Goal: Information Seeking & Learning: Find specific fact

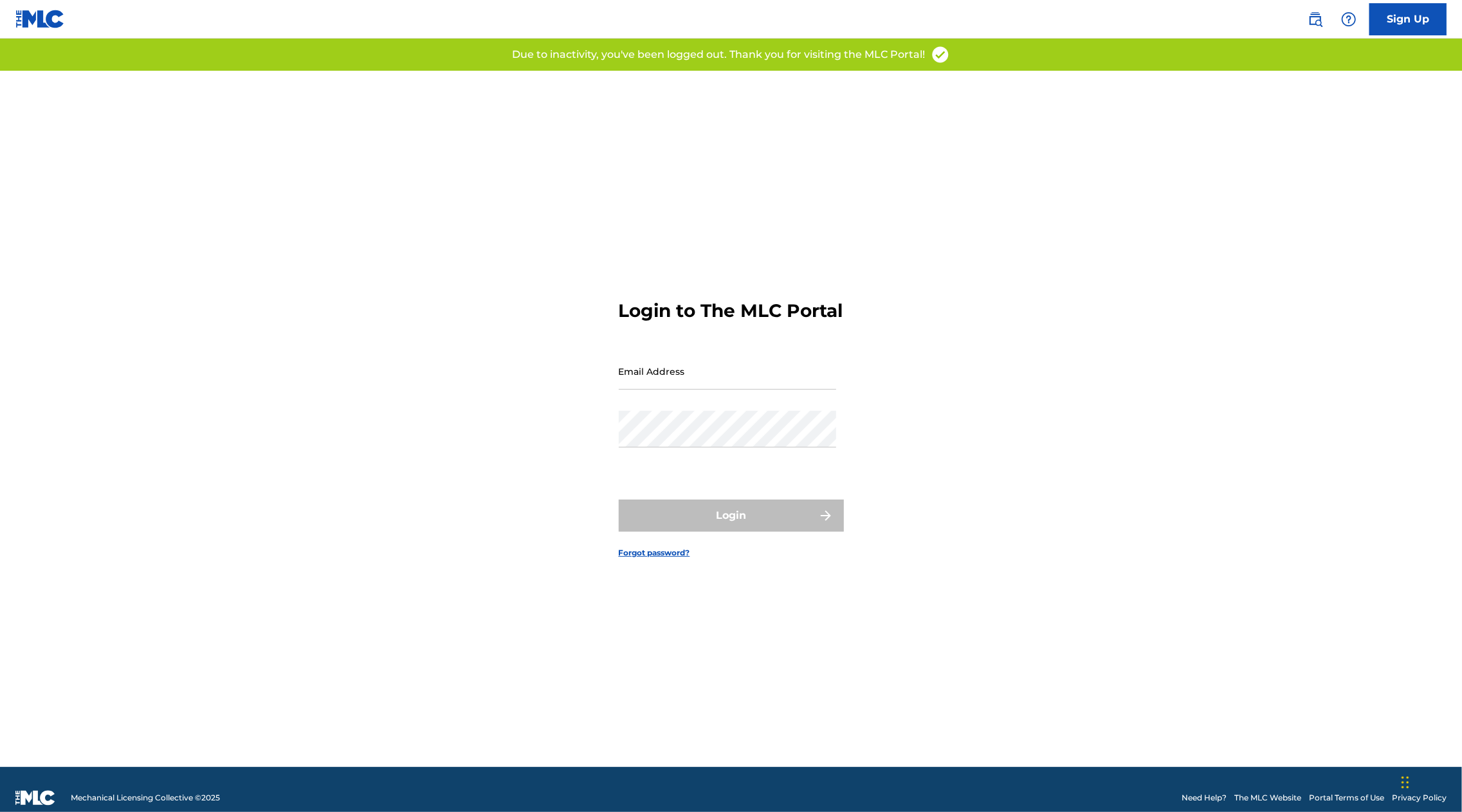
type input "dylan@empi.re"
click at [1315, 24] on img at bounding box center [1315, 19] width 15 height 15
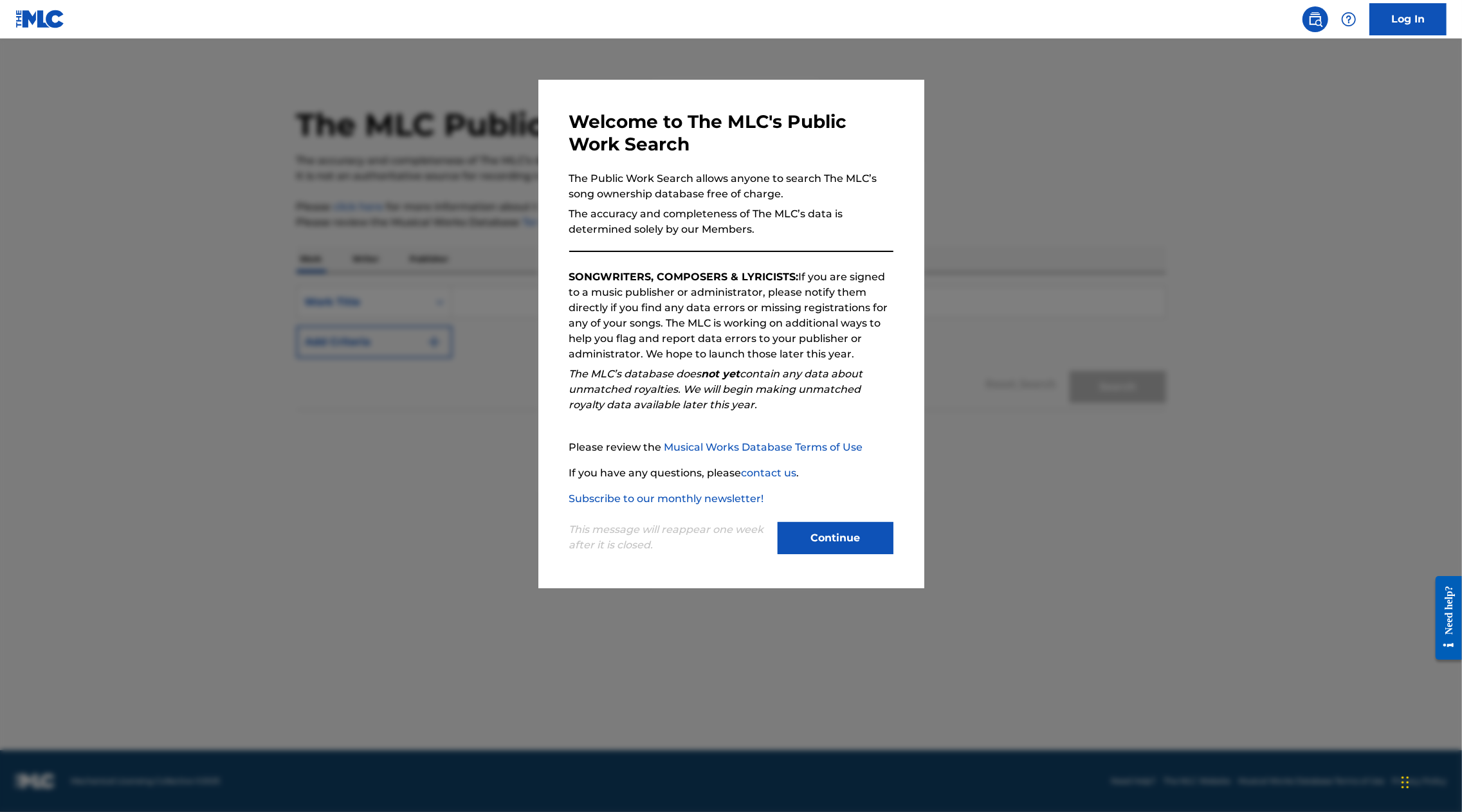
click at [850, 526] on button "Continue" at bounding box center [835, 538] width 115 height 32
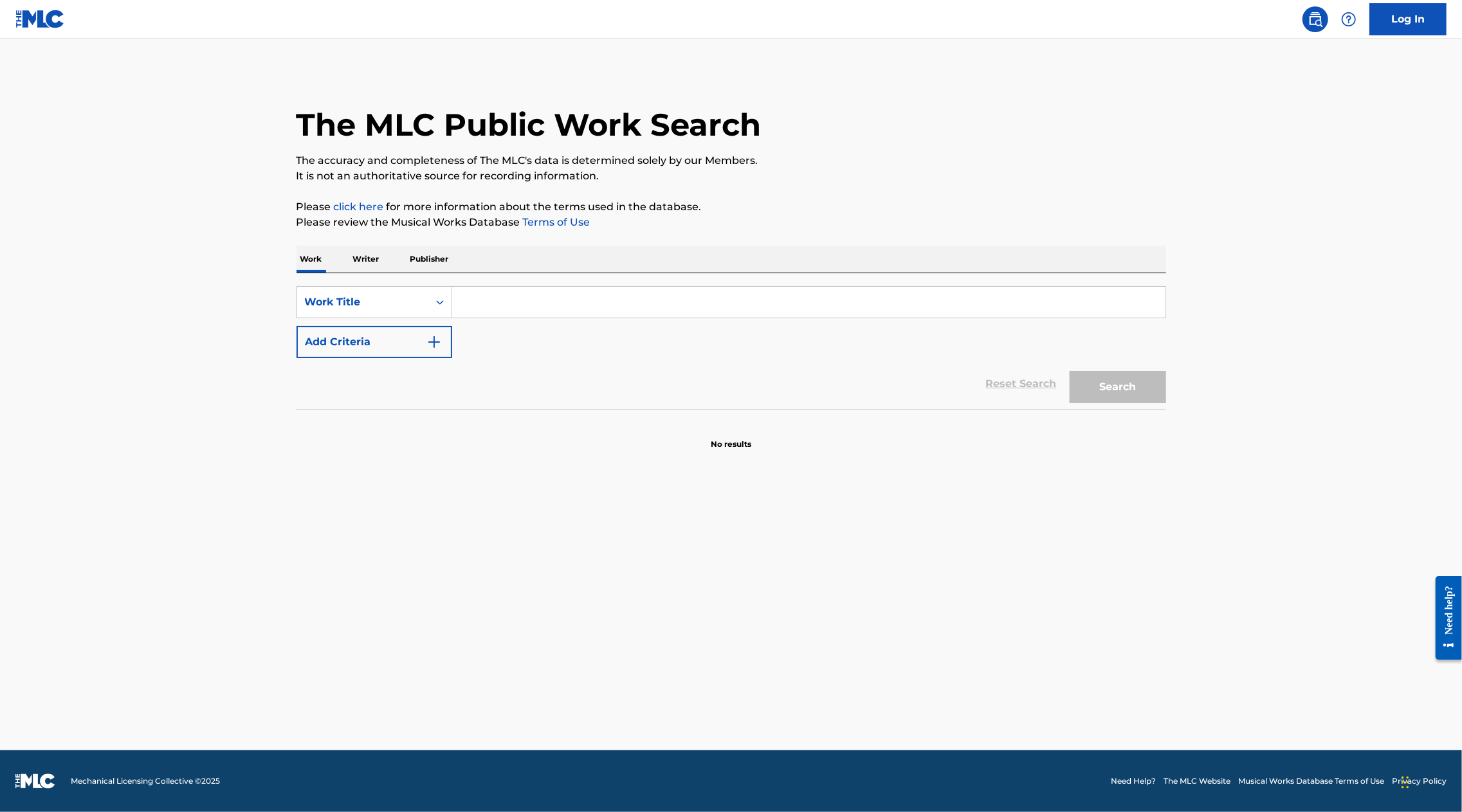
click at [484, 298] on input "Search Form" at bounding box center [809, 302] width 714 height 31
paste input "HUKAM"
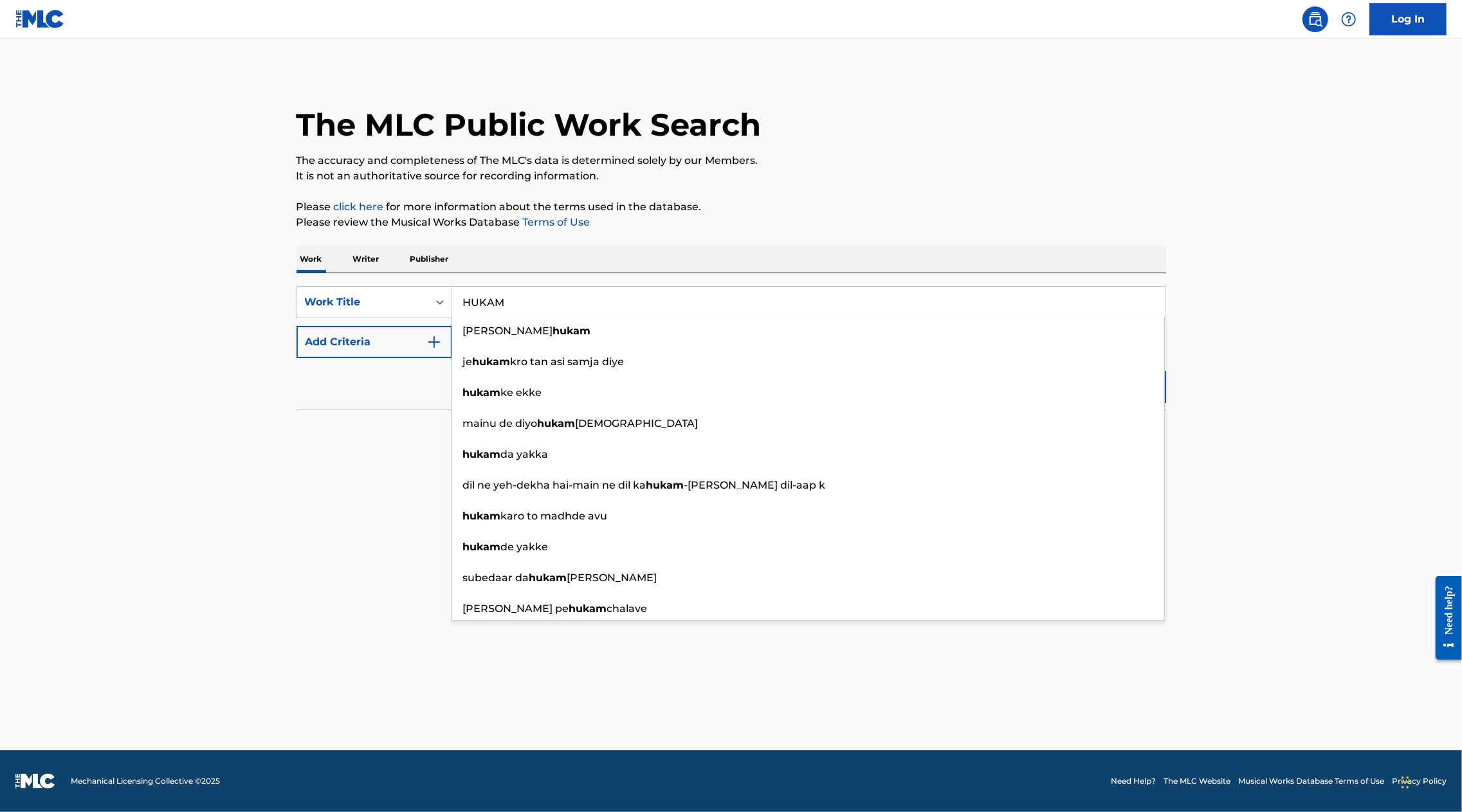
type input "HUKAM"
click at [405, 344] on button "Add Criteria" at bounding box center [374, 342] width 156 height 32
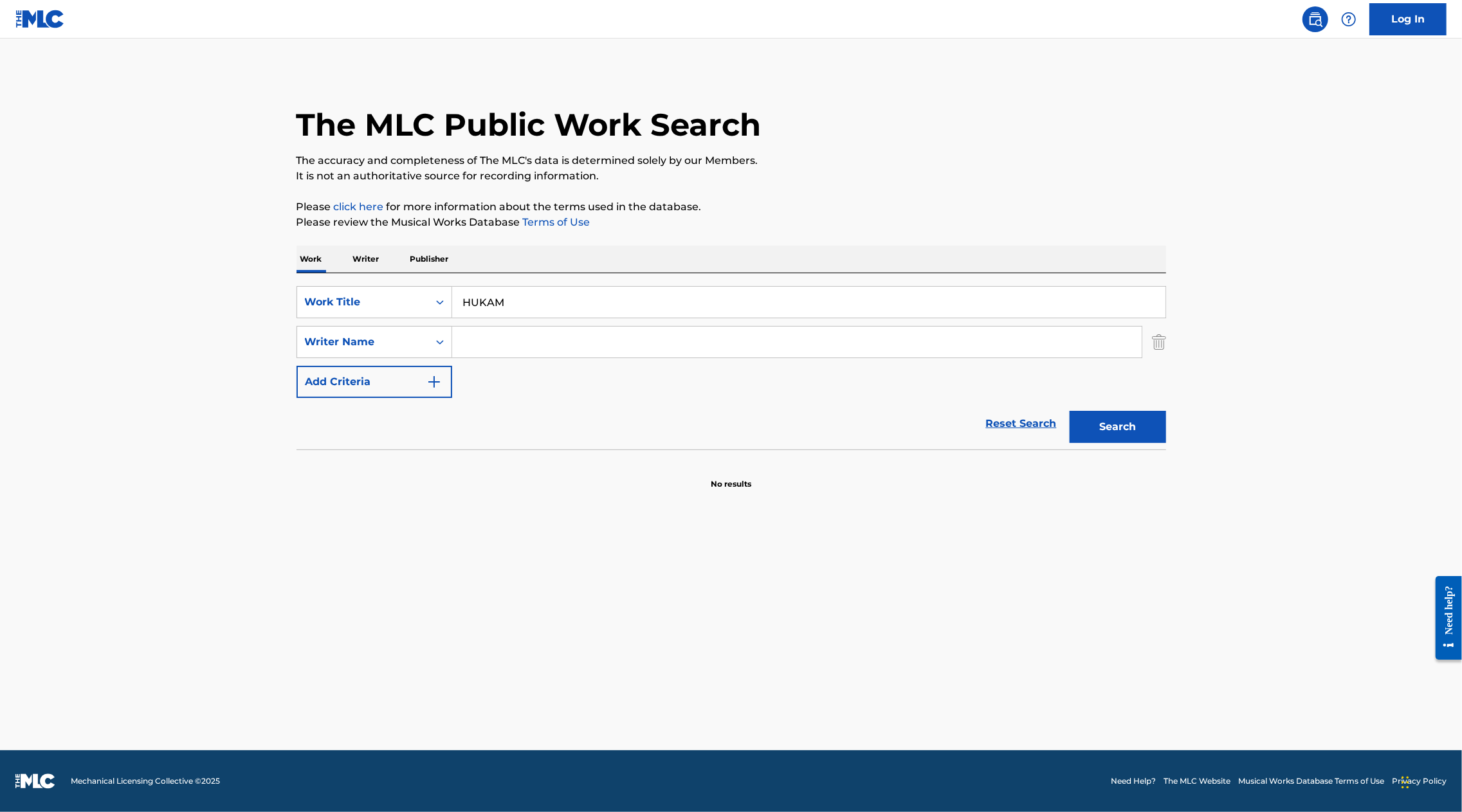
click at [544, 344] on input "Search Form" at bounding box center [797, 342] width 690 height 31
type input "singh"
click at [1070, 411] on button "Search" at bounding box center [1118, 427] width 97 height 32
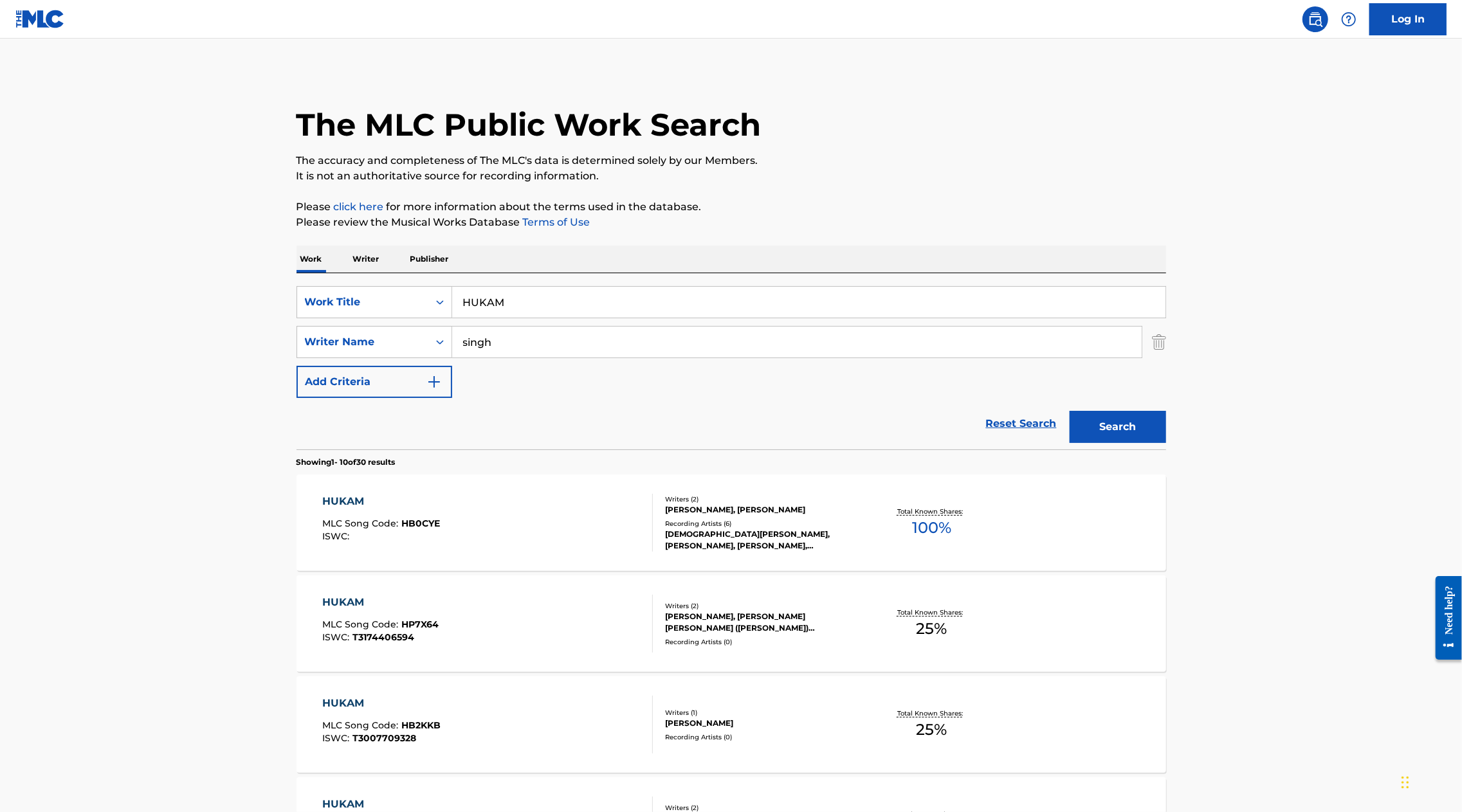
scroll to position [18, 0]
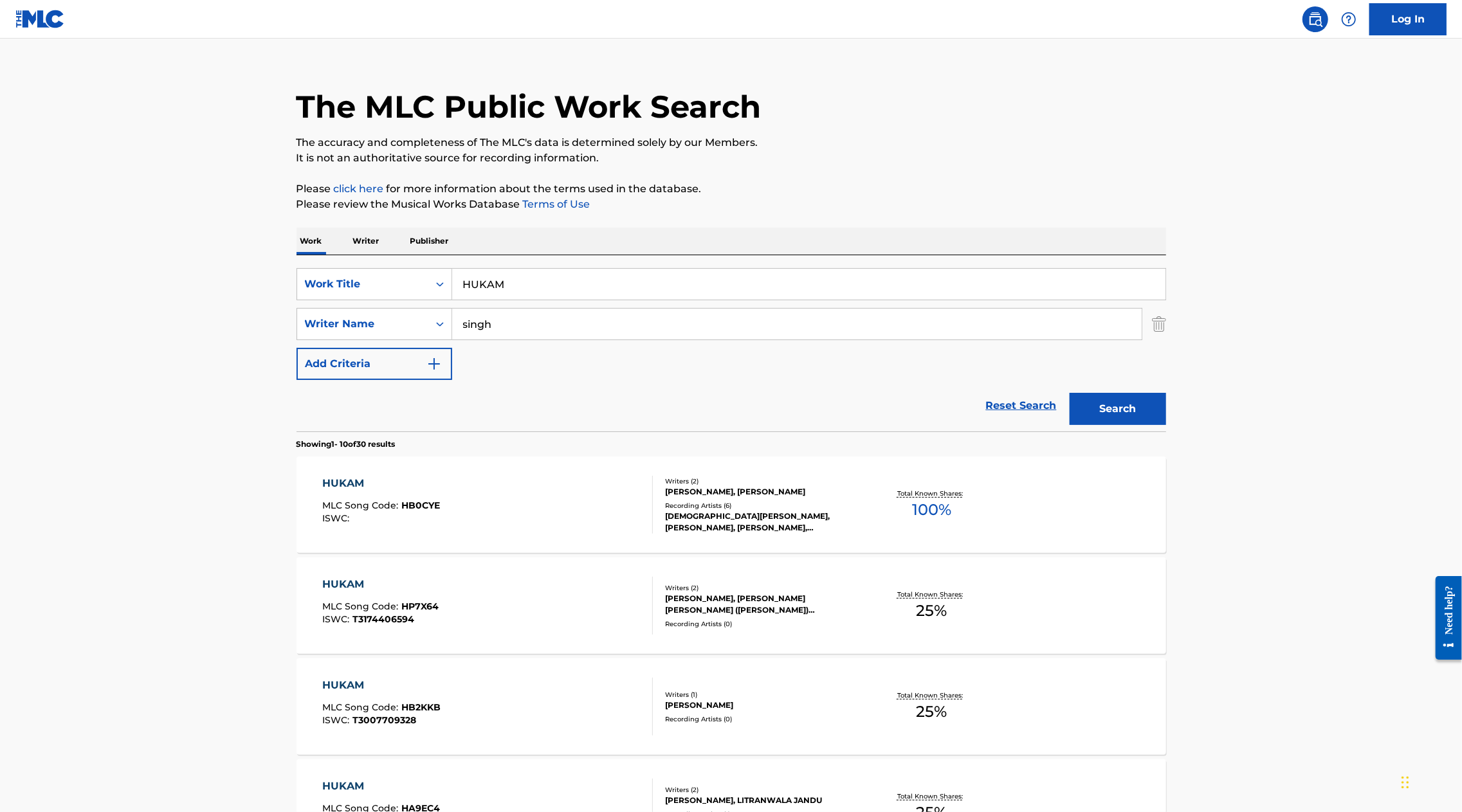
click at [360, 487] on div "HUKAM" at bounding box center [382, 483] width 118 height 15
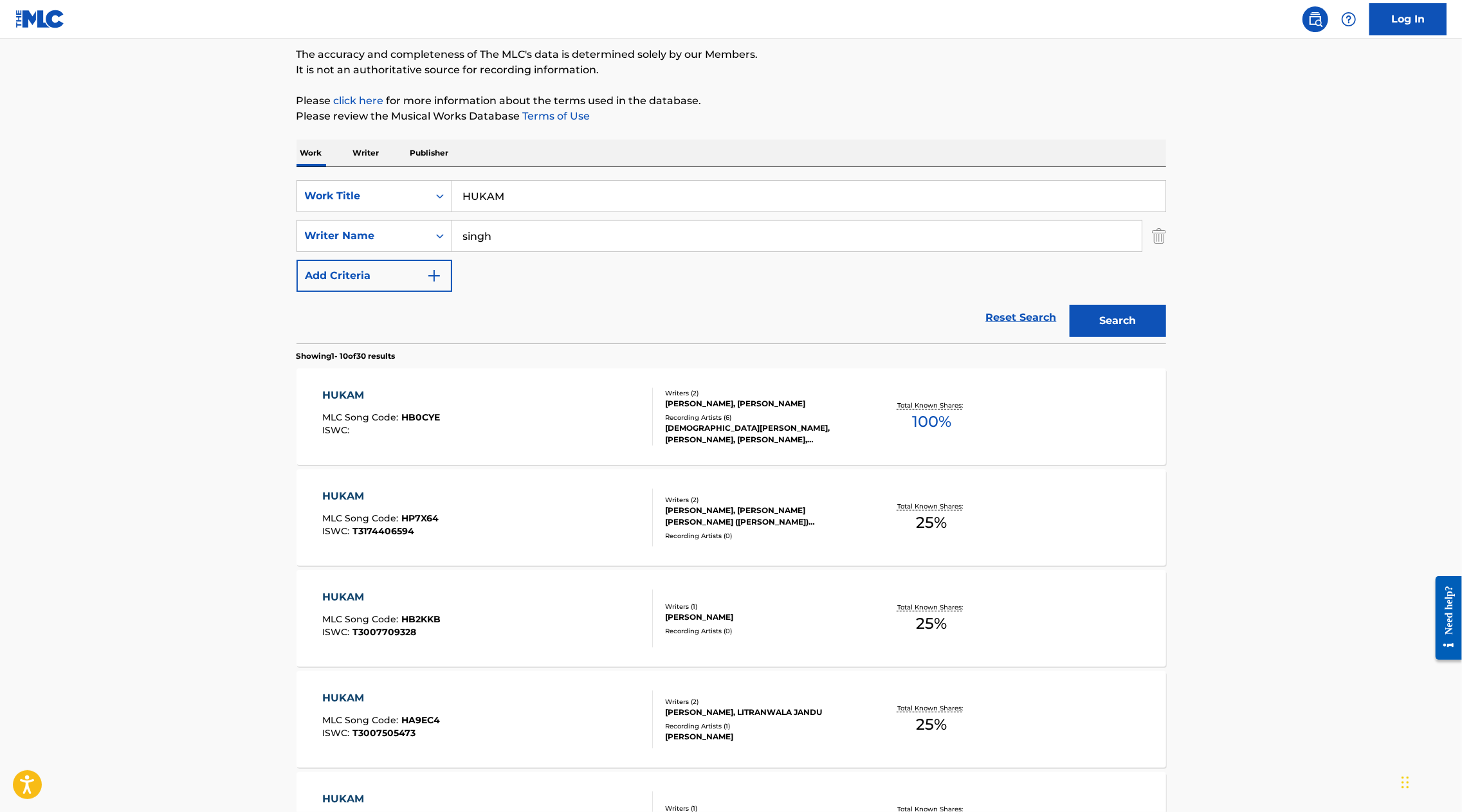
scroll to position [0, 0]
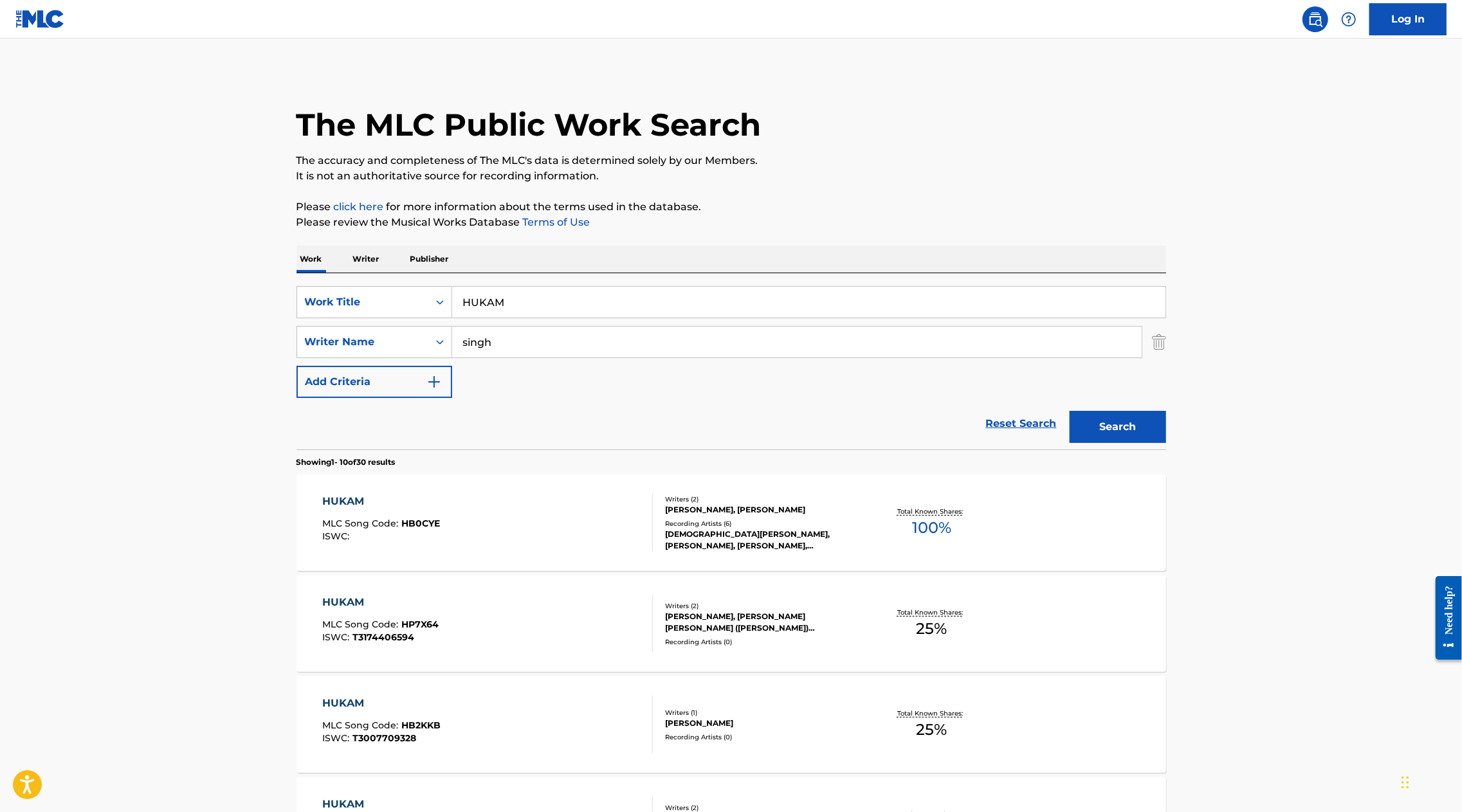
click at [168, 451] on main "The MLC Public Work Search The accuracy and completeness of The MLC's data is d…" at bounding box center [731, 795] width 1462 height 1514
click at [724, 623] on div "BALWINDER SINGH, SINGH AUJLA (KARAN AUJLA) JASKARAN" at bounding box center [762, 622] width 195 height 23
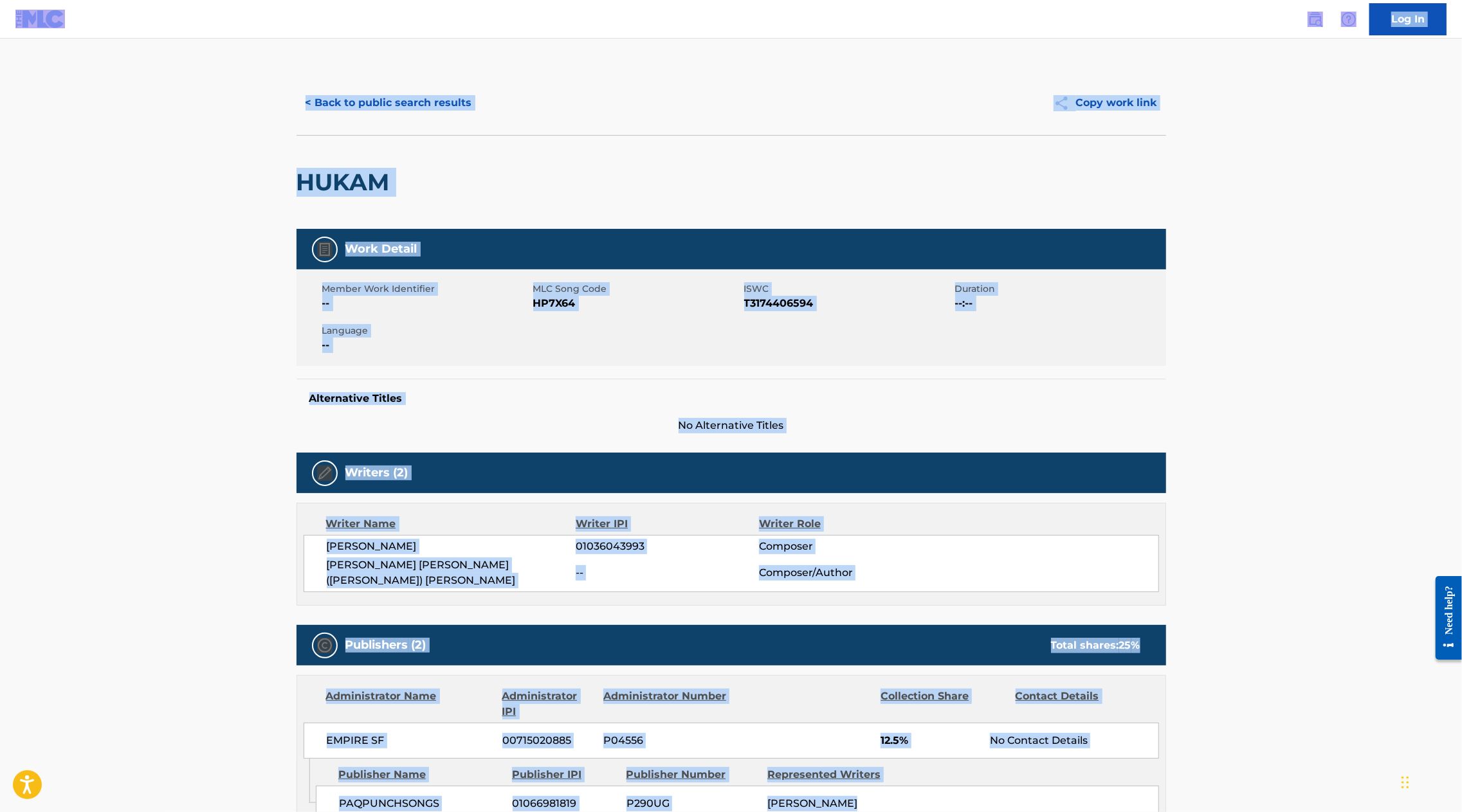
click at [724, 625] on div "Publishers (2) Total shares: 25 %" at bounding box center [731, 645] width 870 height 40
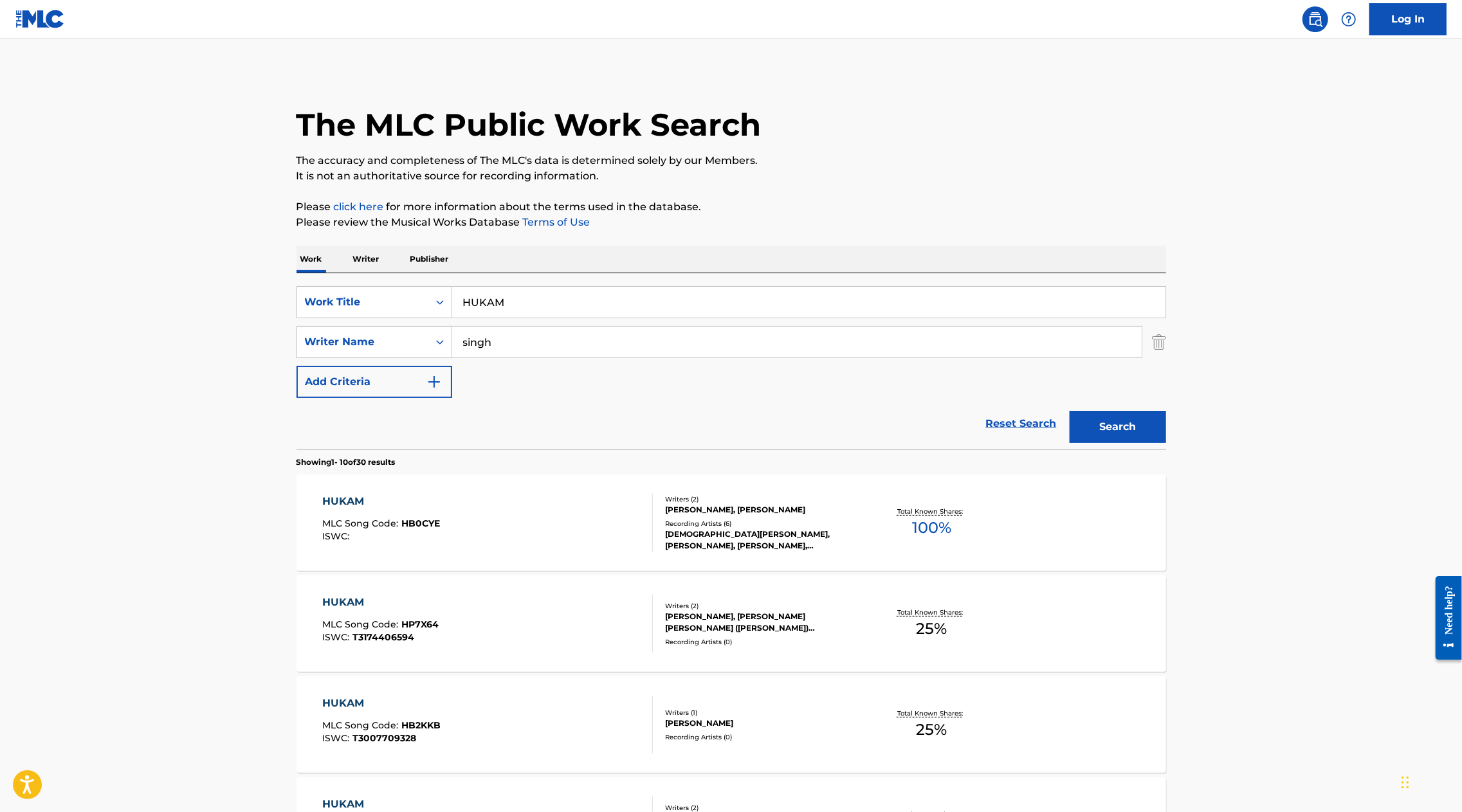
click at [494, 364] on div "SearchWithCriteriabee9cd82-490f-4b4a-9bce-4d0bf445bf61 Work Title HUKAM SearchW…" at bounding box center [731, 342] width 870 height 112
click at [494, 345] on input "singh" at bounding box center [797, 342] width 690 height 31
type input "jaskaran"
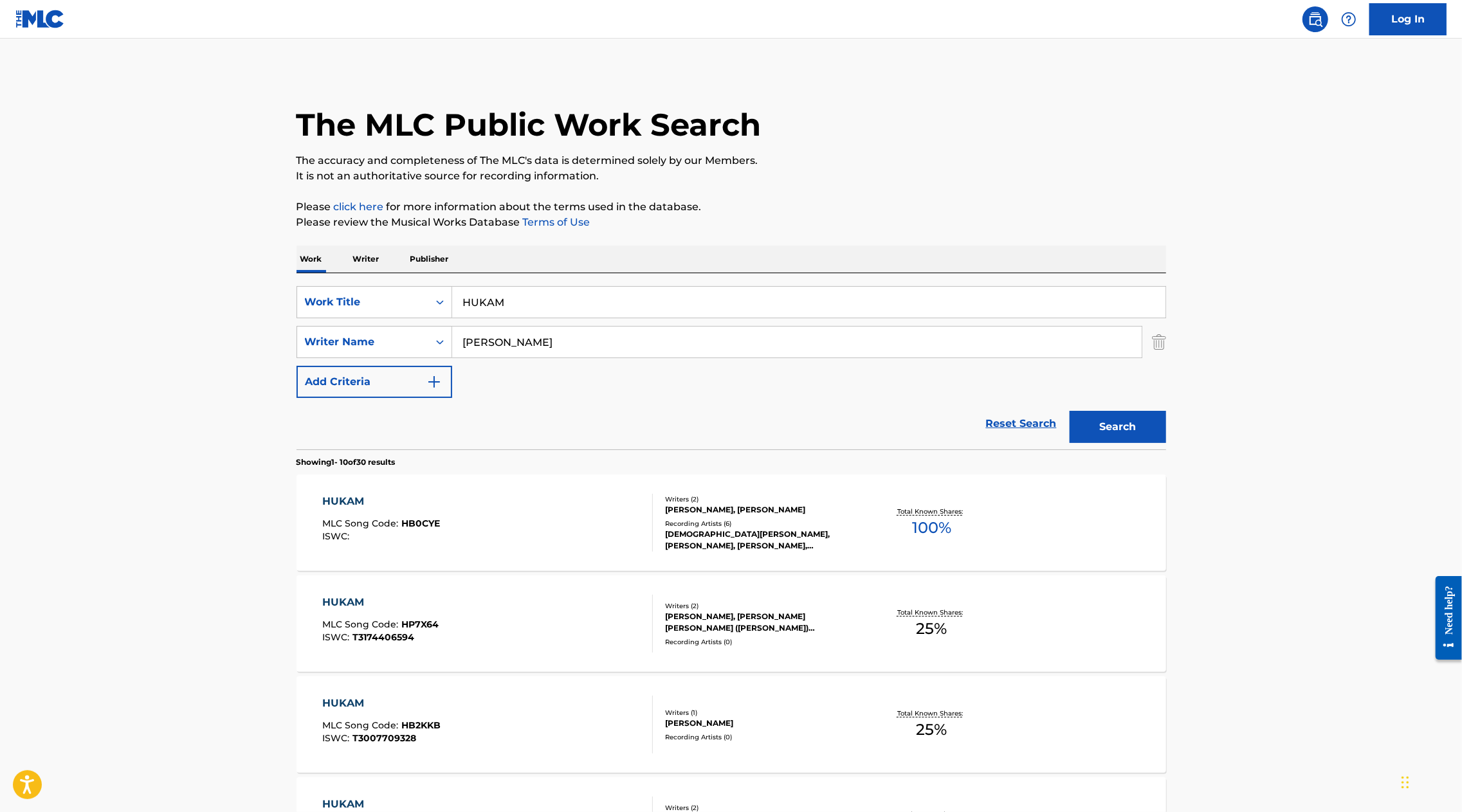
click at [1070, 411] on button "Search" at bounding box center [1118, 427] width 97 height 32
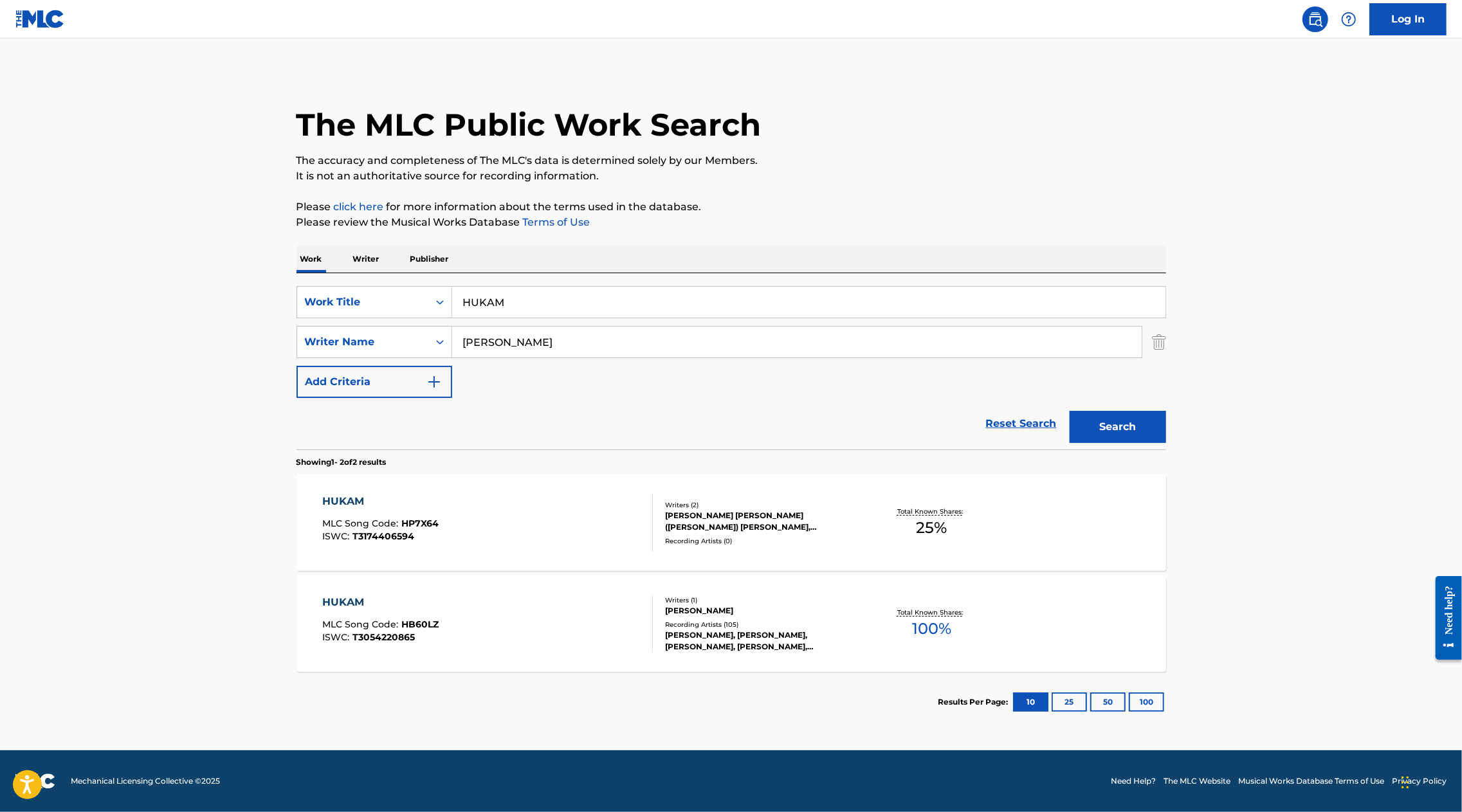
click at [351, 599] on div "HUKAM" at bounding box center [381, 602] width 116 height 15
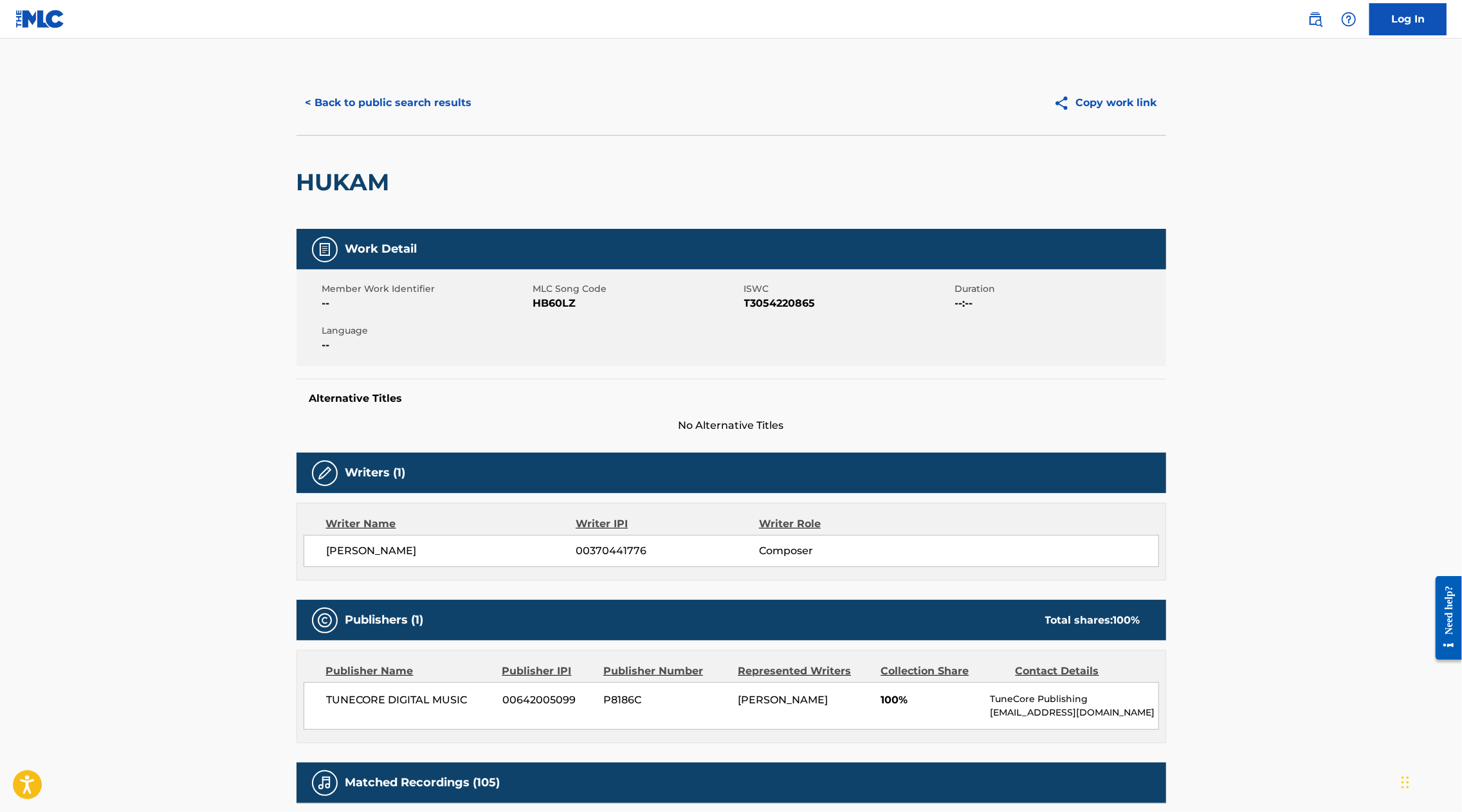
click at [558, 303] on span "HB60LZ" at bounding box center [637, 303] width 208 height 15
copy span "HB60LZ"
click at [404, 550] on span "JASKARAN AUJLA" at bounding box center [452, 551] width 249 height 15
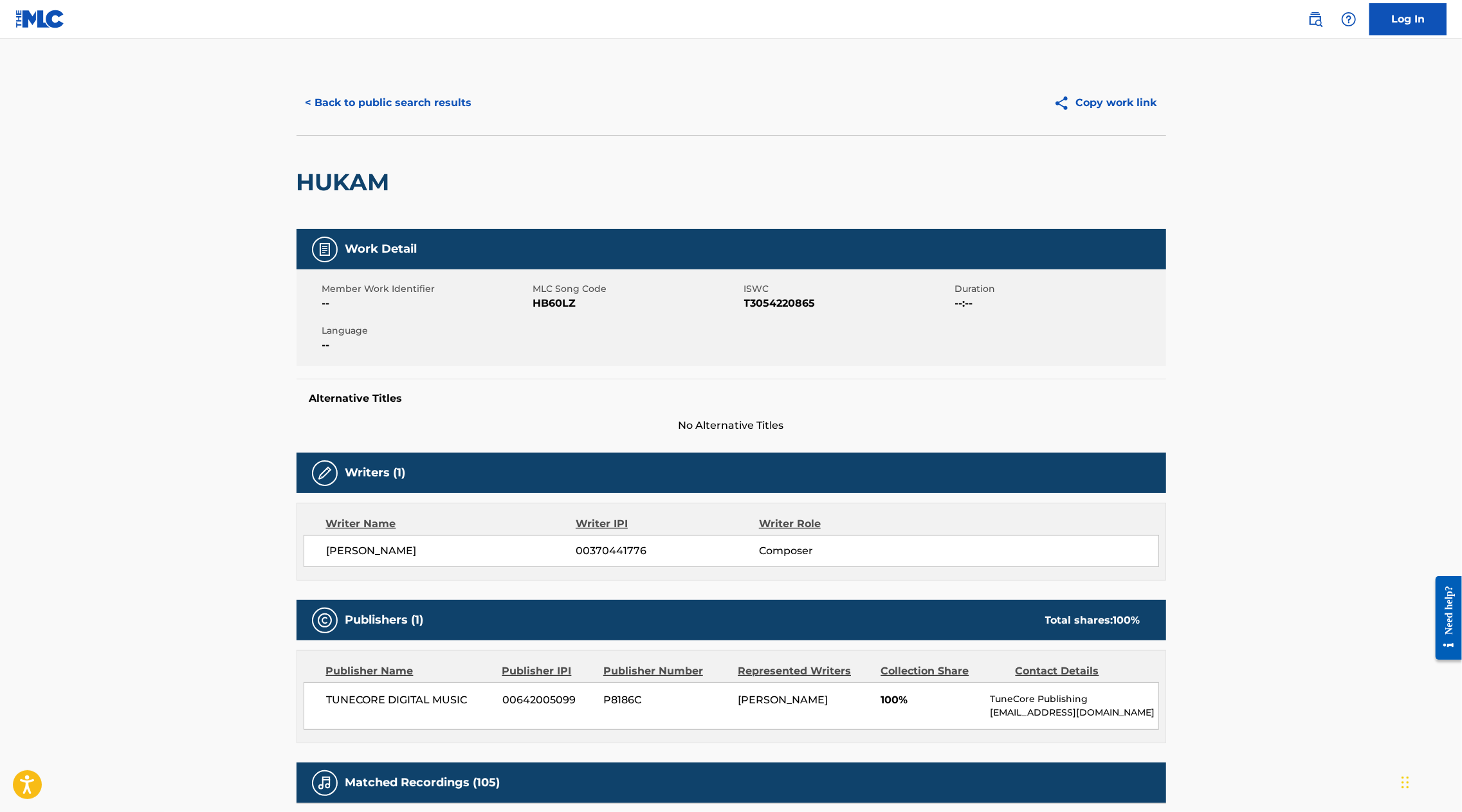
copy span "AUJLA"
click at [373, 104] on button "< Back to public search results" at bounding box center [388, 103] width 185 height 32
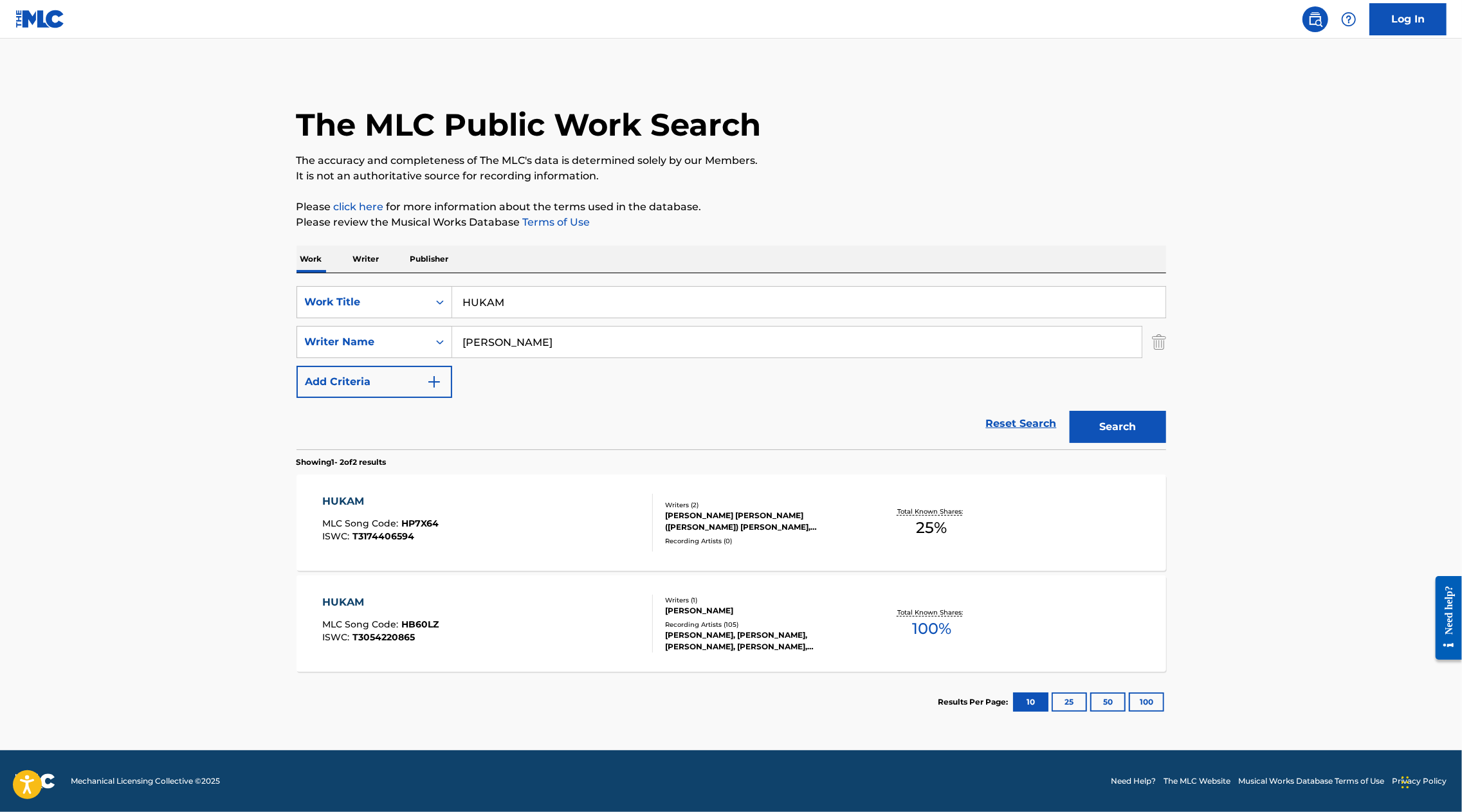
click at [521, 302] on input "HUKAM" at bounding box center [809, 302] width 714 height 31
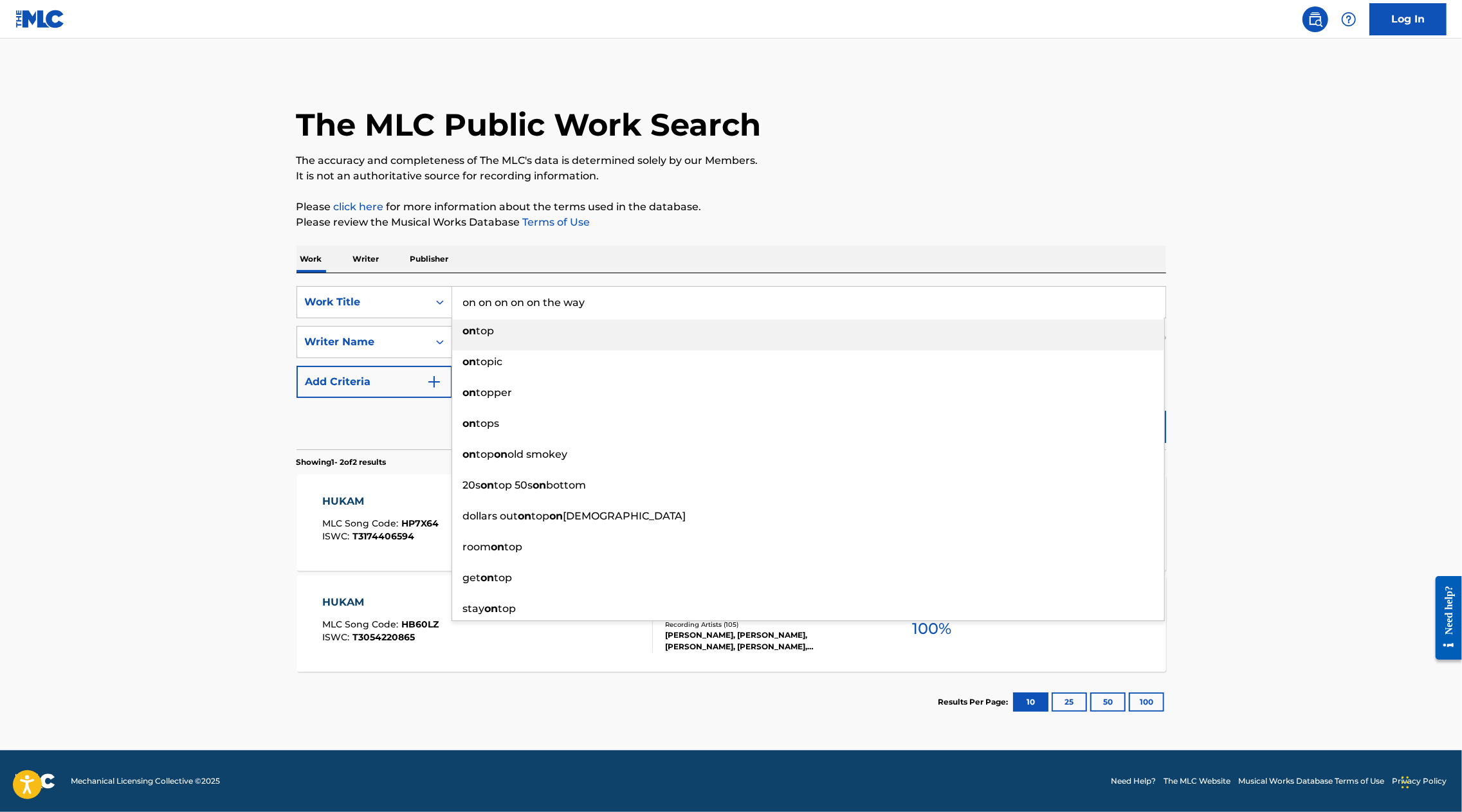
drag, startPoint x: 479, startPoint y: 303, endPoint x: 795, endPoint y: 307, distance: 316.0
click at [795, 307] on input "on on on on on the way" at bounding box center [809, 302] width 714 height 31
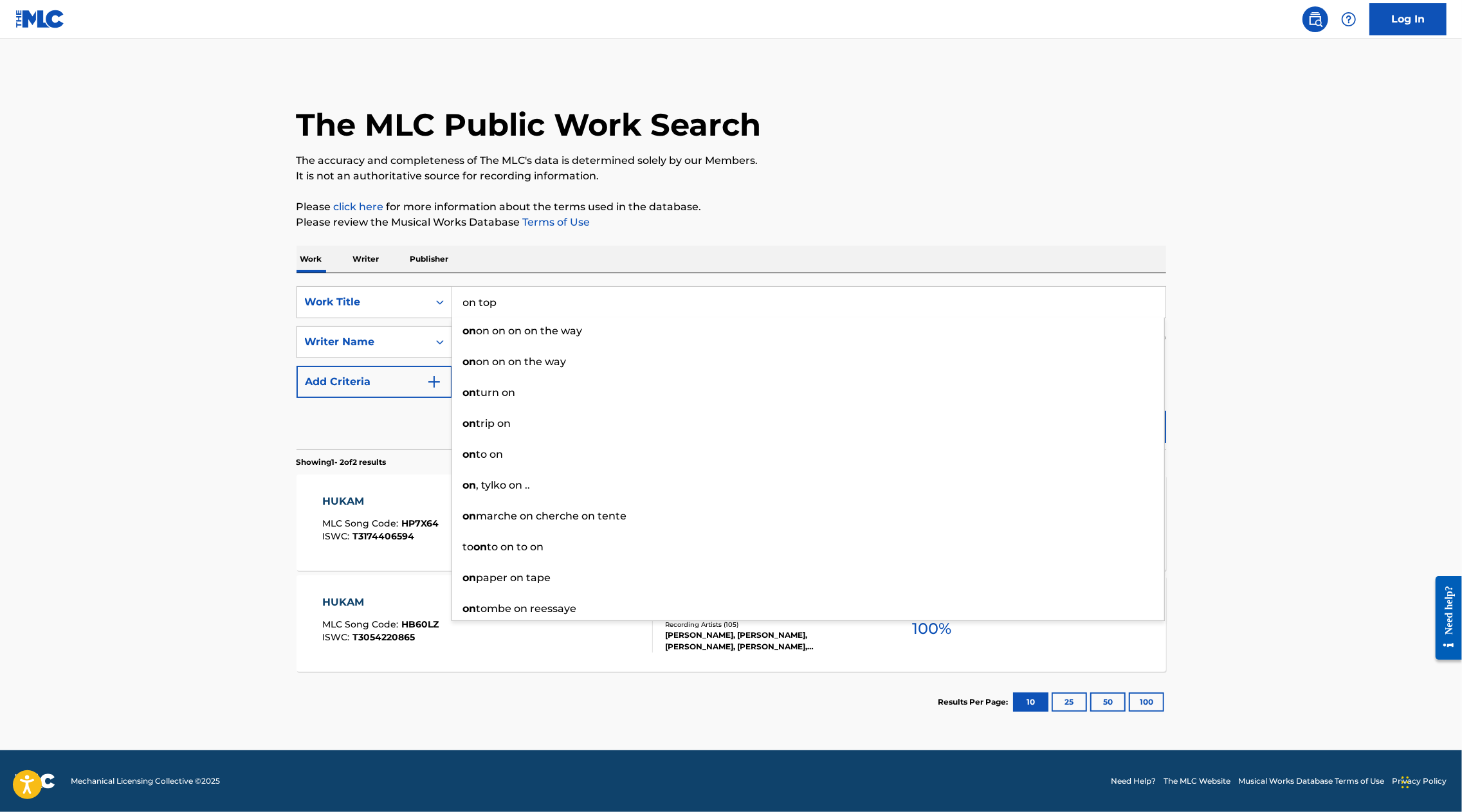
type input "on top"
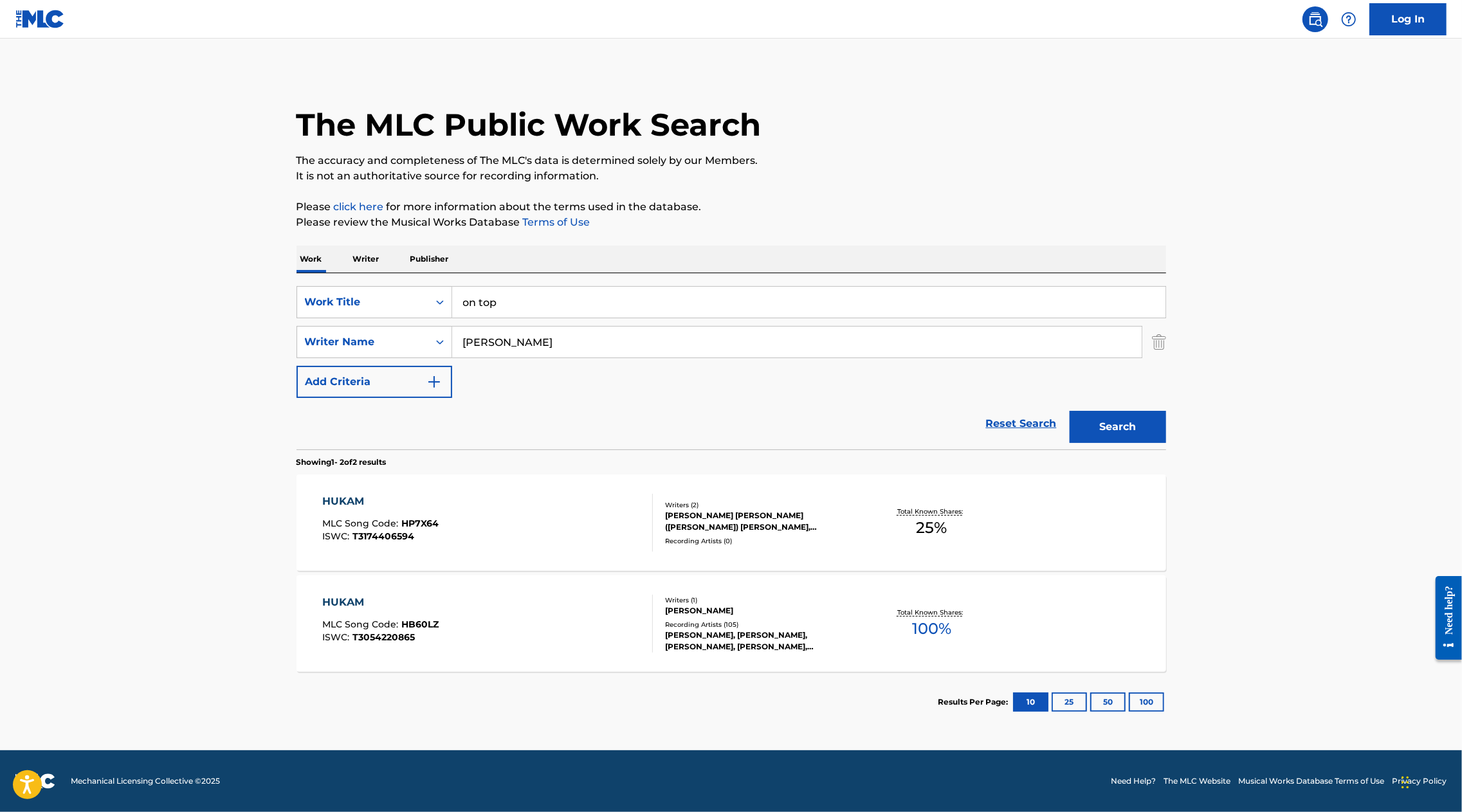
click at [1430, 406] on main "The MLC Public Work Search The accuracy and completeness of The MLC's data is d…" at bounding box center [731, 394] width 1462 height 712
click at [1135, 423] on button "Search" at bounding box center [1118, 427] width 97 height 32
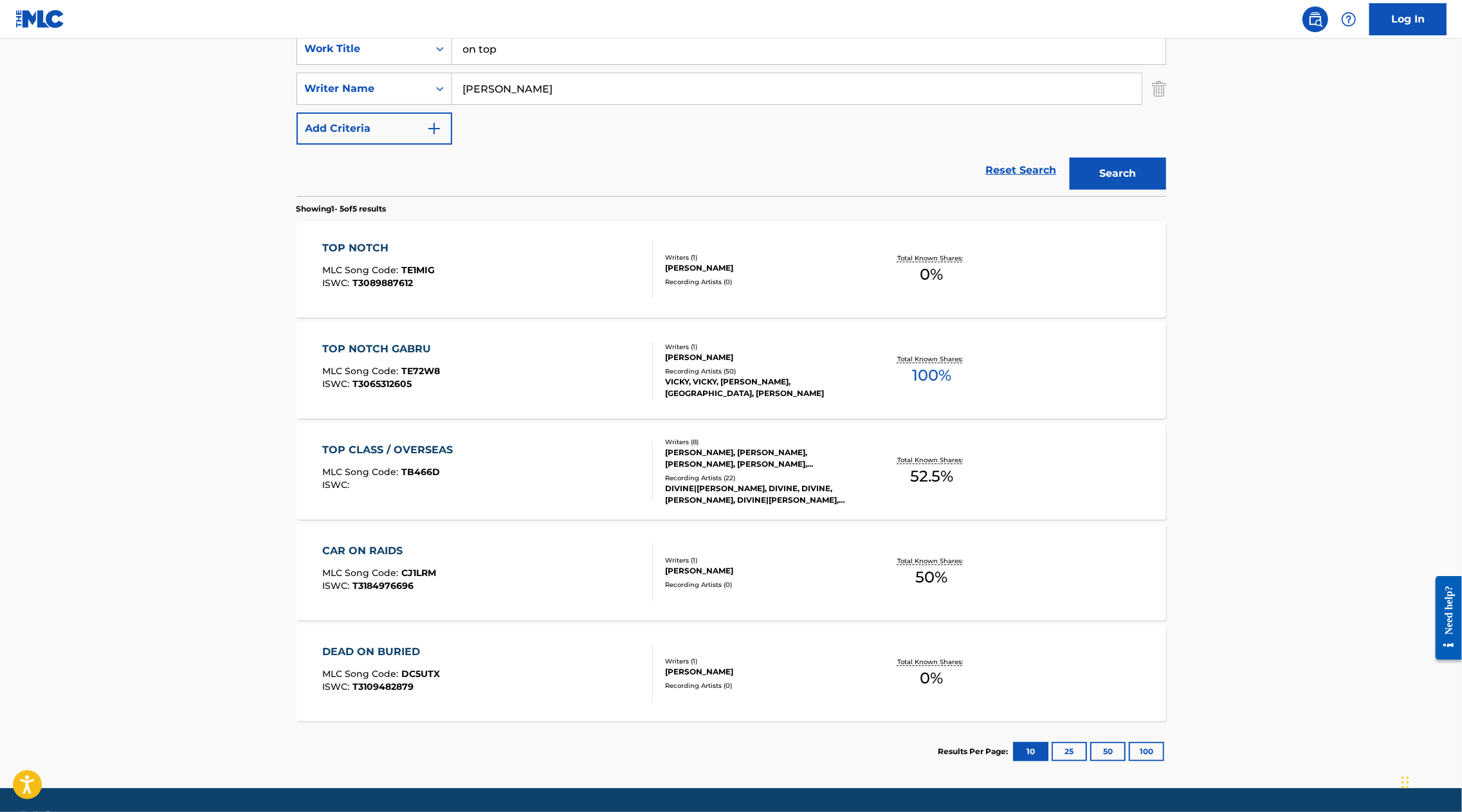
scroll to position [248, 0]
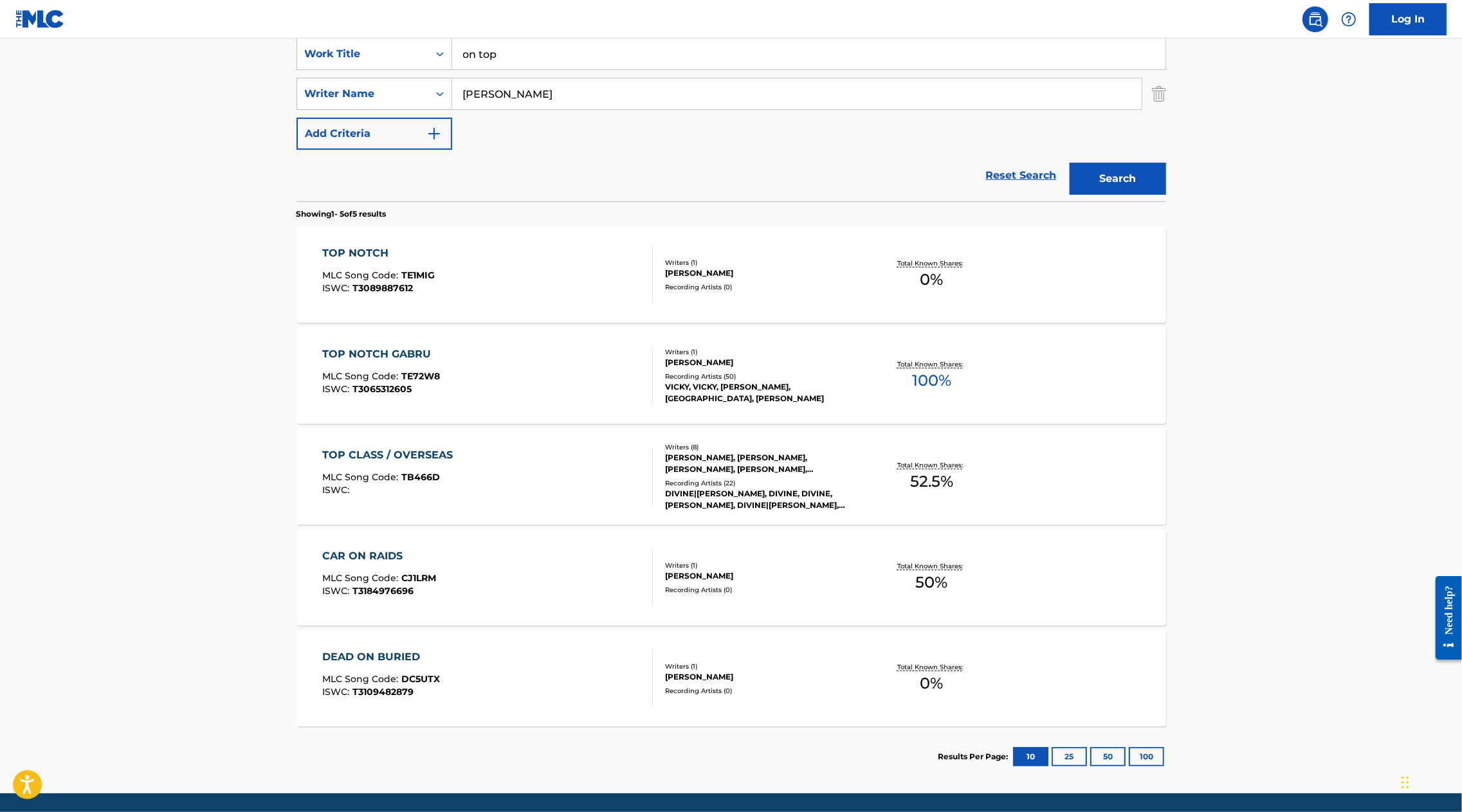
click at [583, 99] on input "jaskaran" at bounding box center [797, 93] width 690 height 31
paste input "K"
type input "Karan"
click at [1127, 170] on button "Search" at bounding box center [1118, 179] width 97 height 32
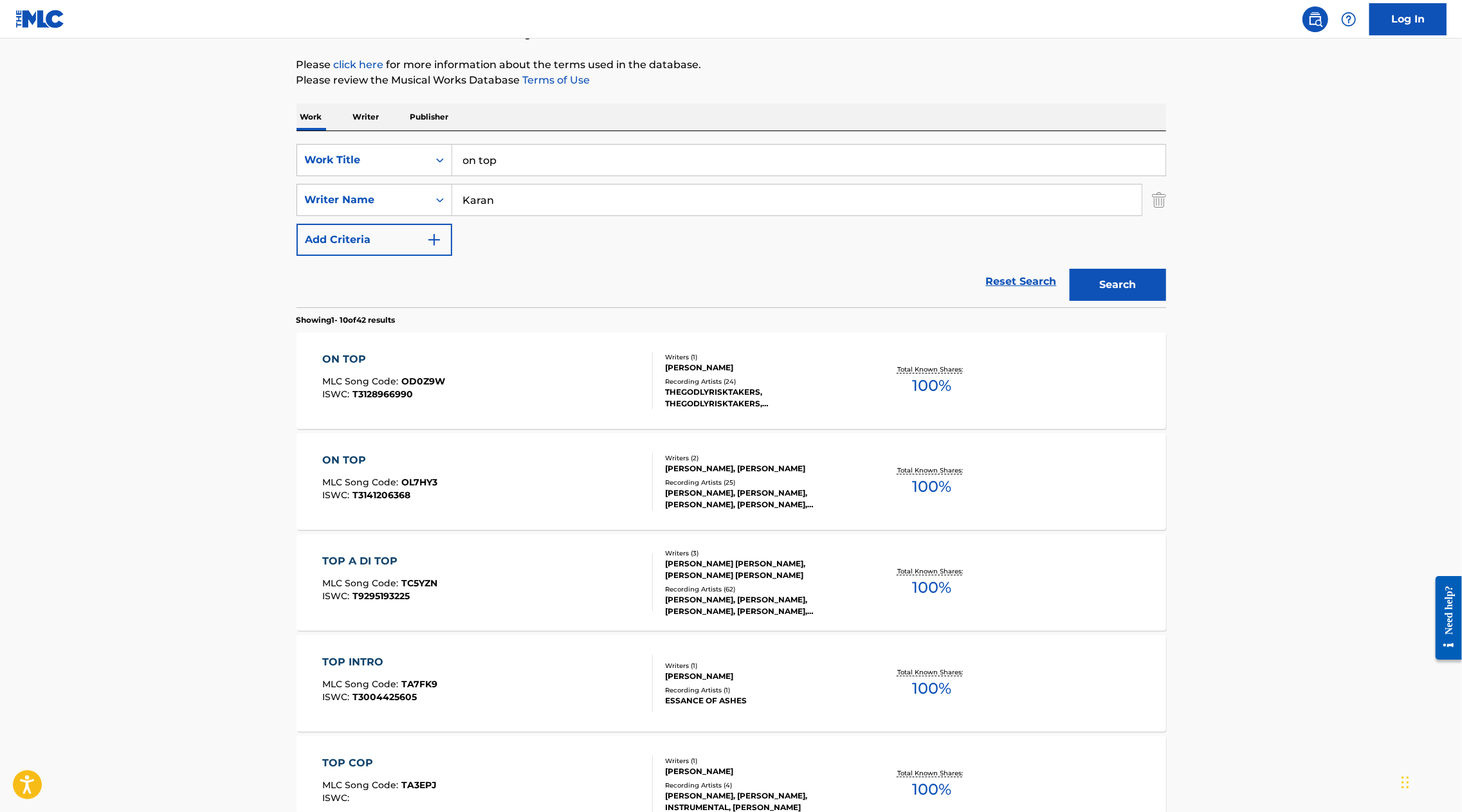
scroll to position [160, 0]
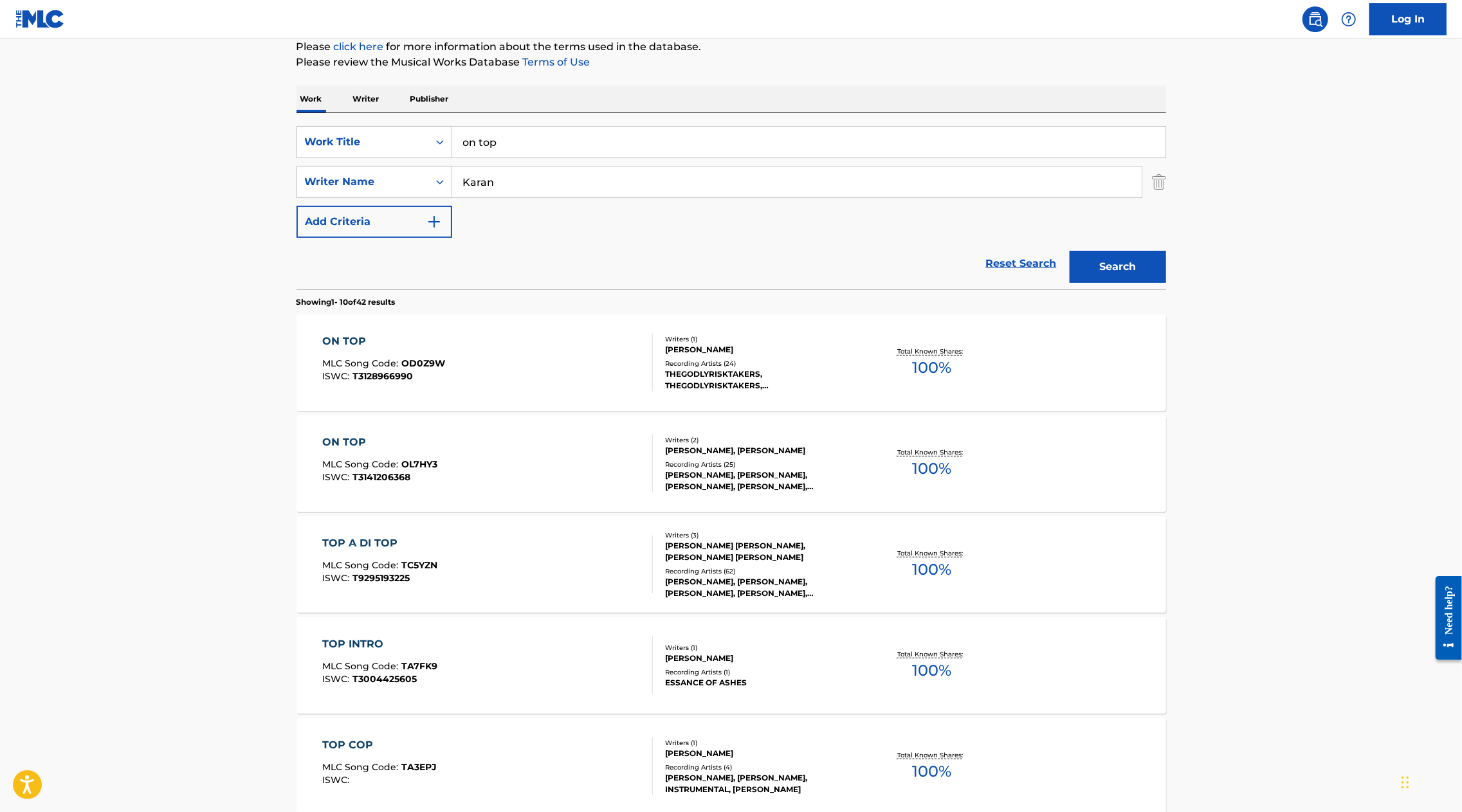
click at [355, 437] on div "ON TOP" at bounding box center [380, 442] width 115 height 15
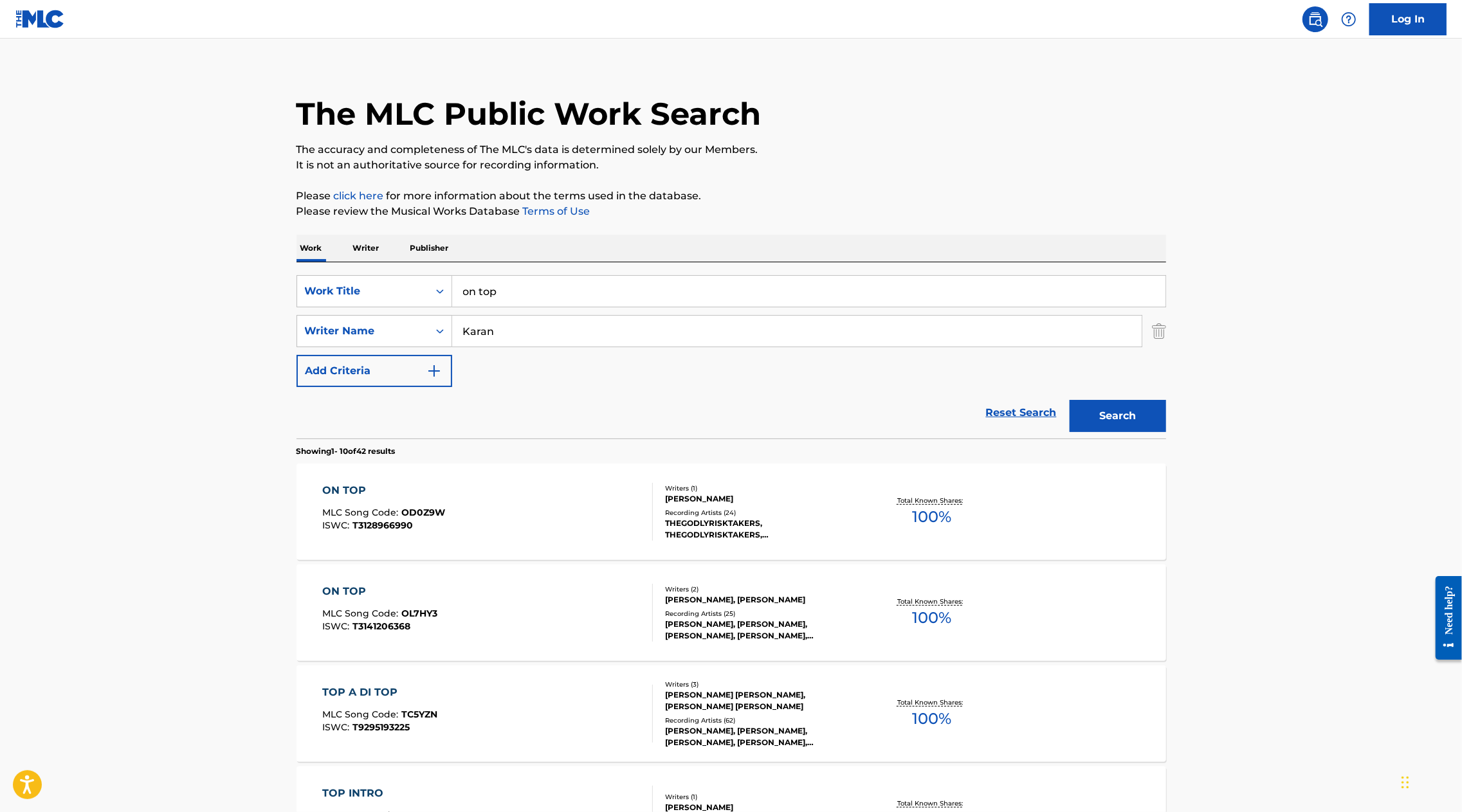
scroll to position [0, 0]
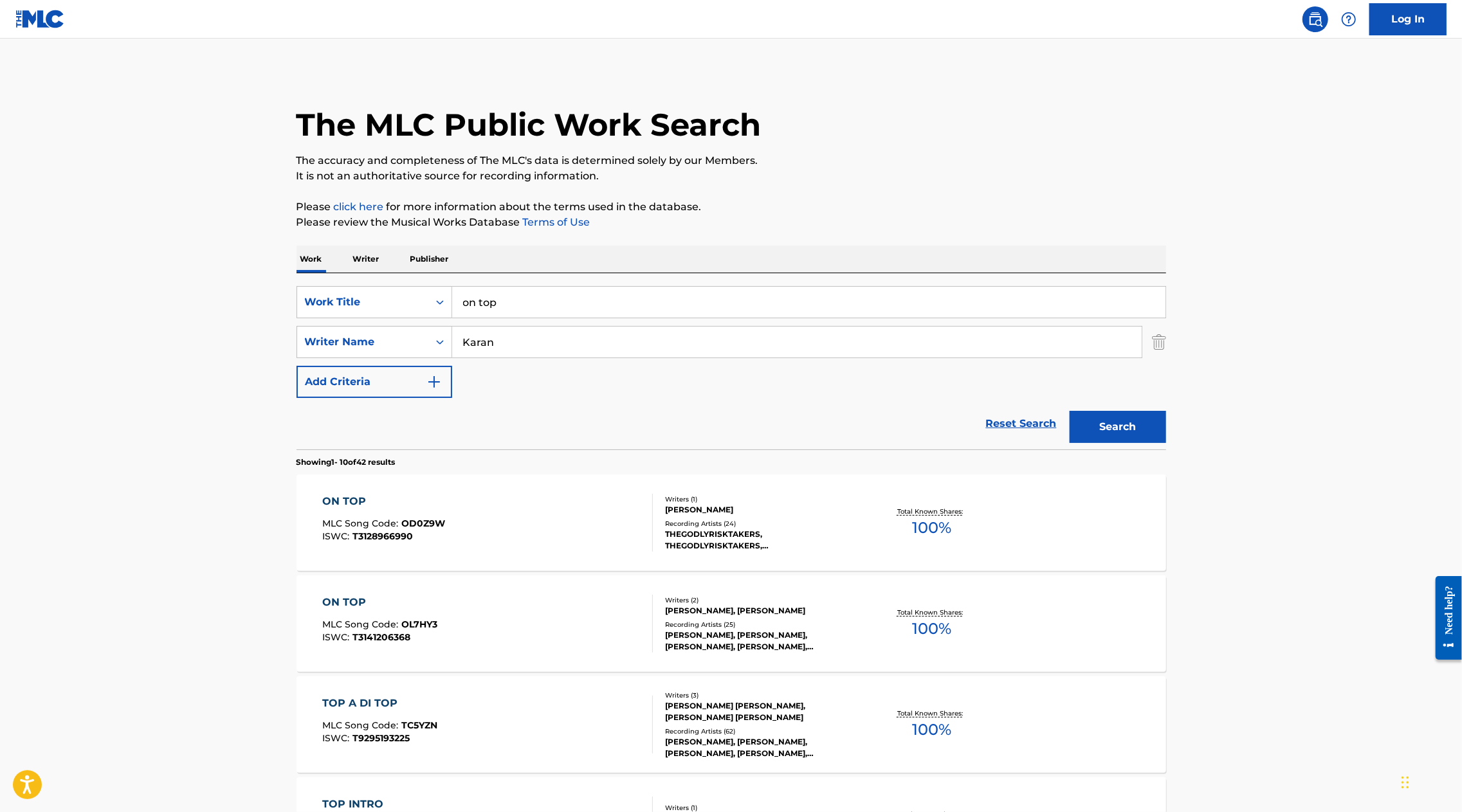
click at [565, 291] on input "on top" at bounding box center [809, 302] width 714 height 31
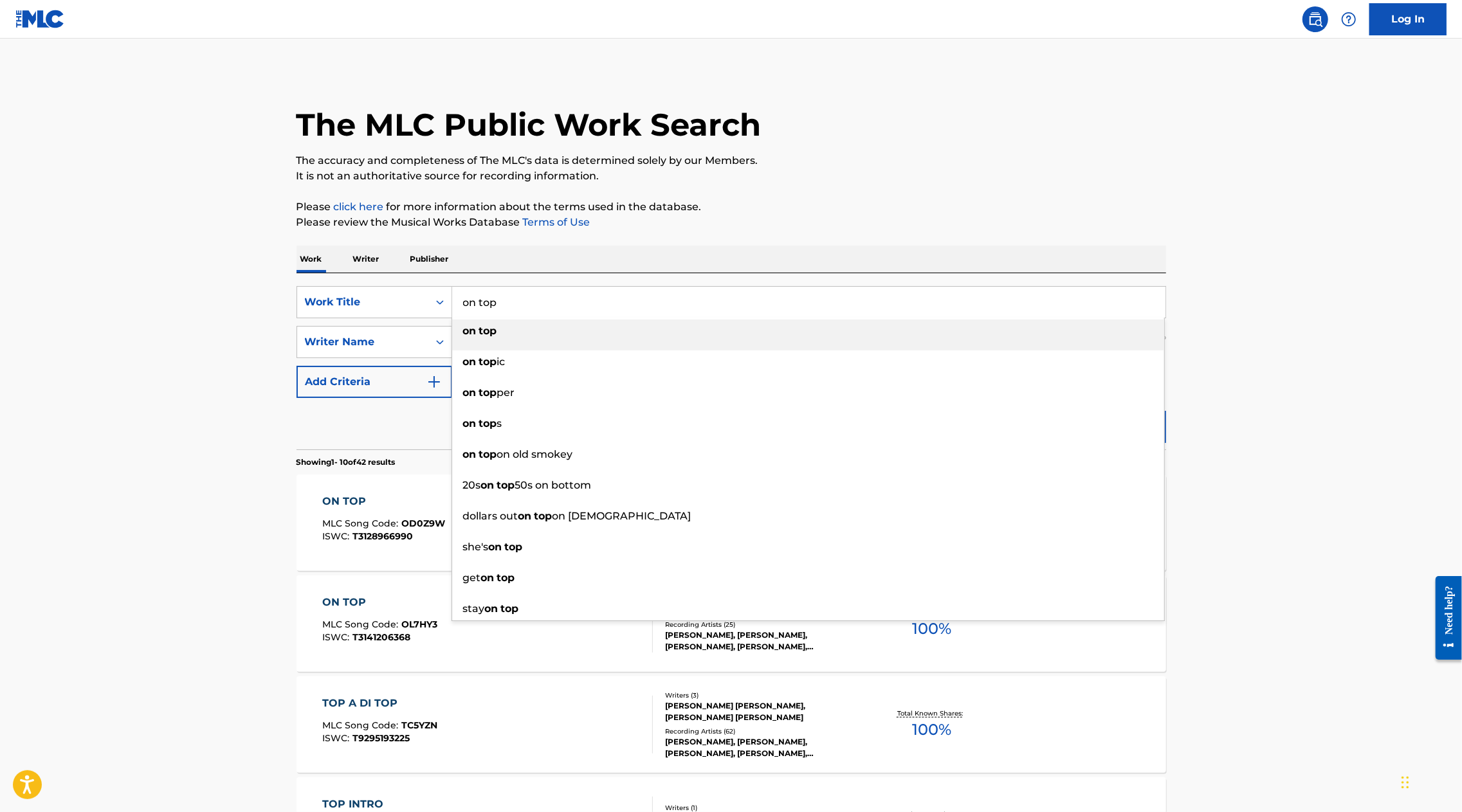
click at [538, 309] on input "on top" at bounding box center [809, 302] width 714 height 31
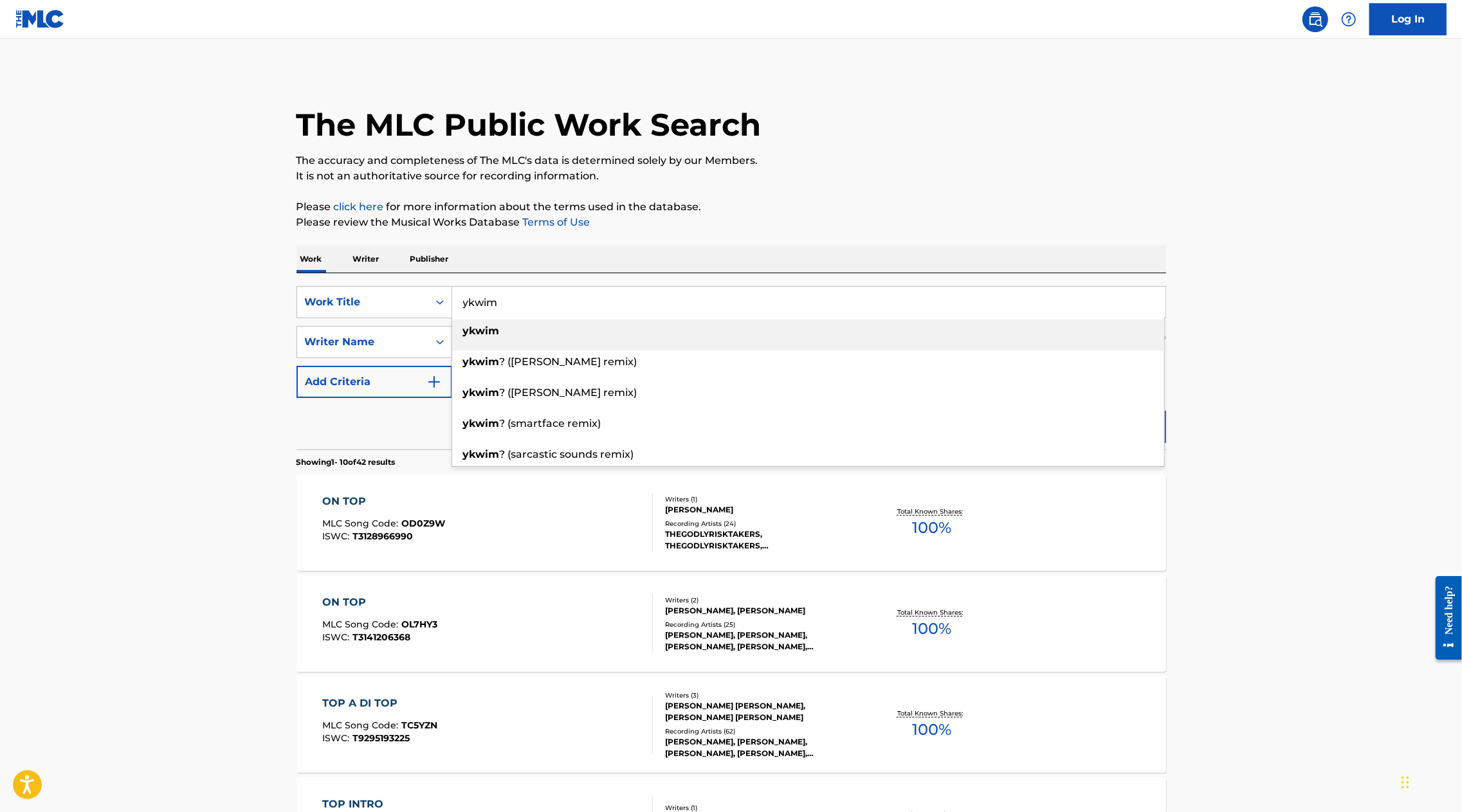
type input "ykwim"
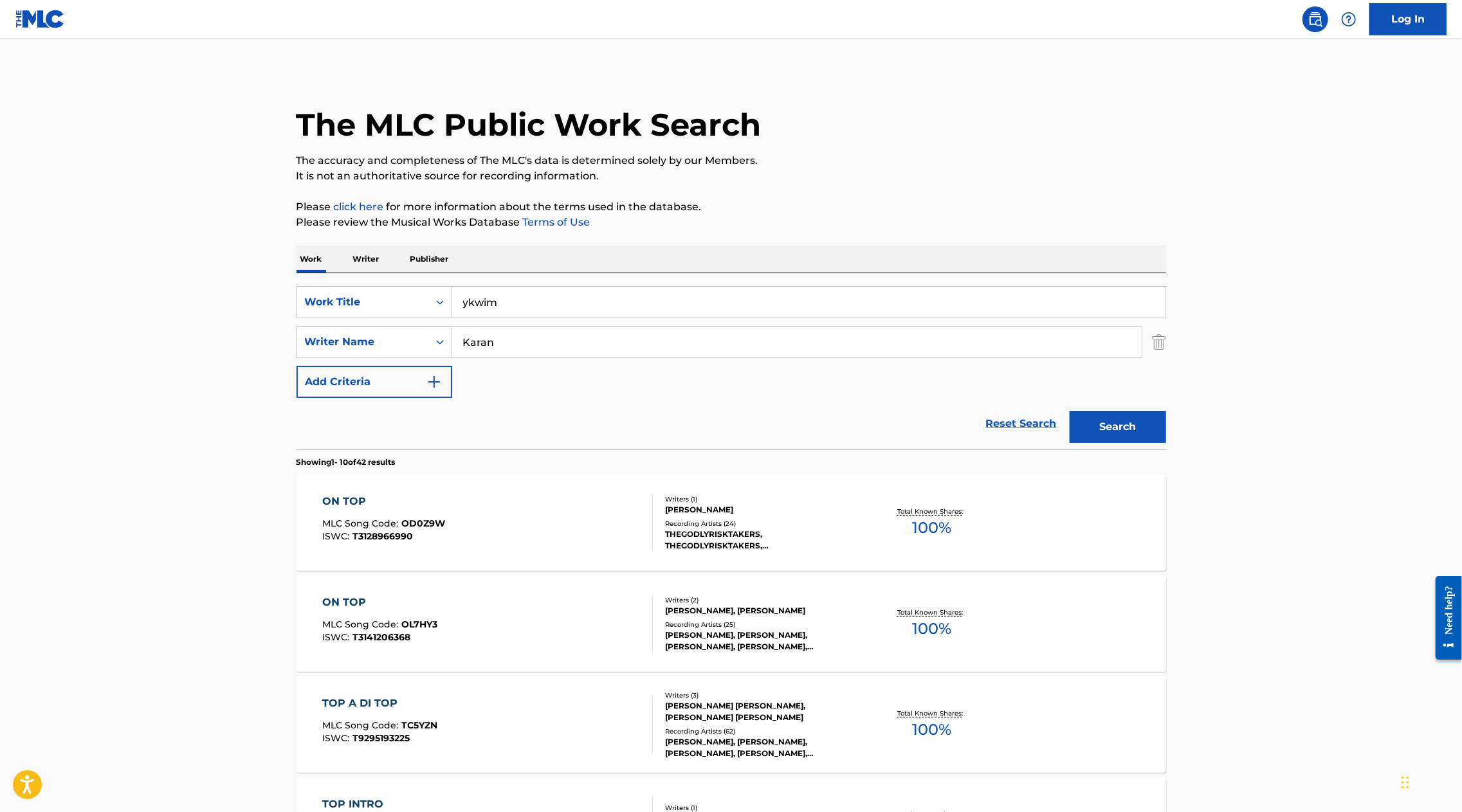
click at [1237, 359] on main "The MLC Public Work Search The accuracy and completeness of The MLC's data is d…" at bounding box center [731, 795] width 1462 height 1514
click at [1099, 423] on button "Search" at bounding box center [1118, 427] width 97 height 32
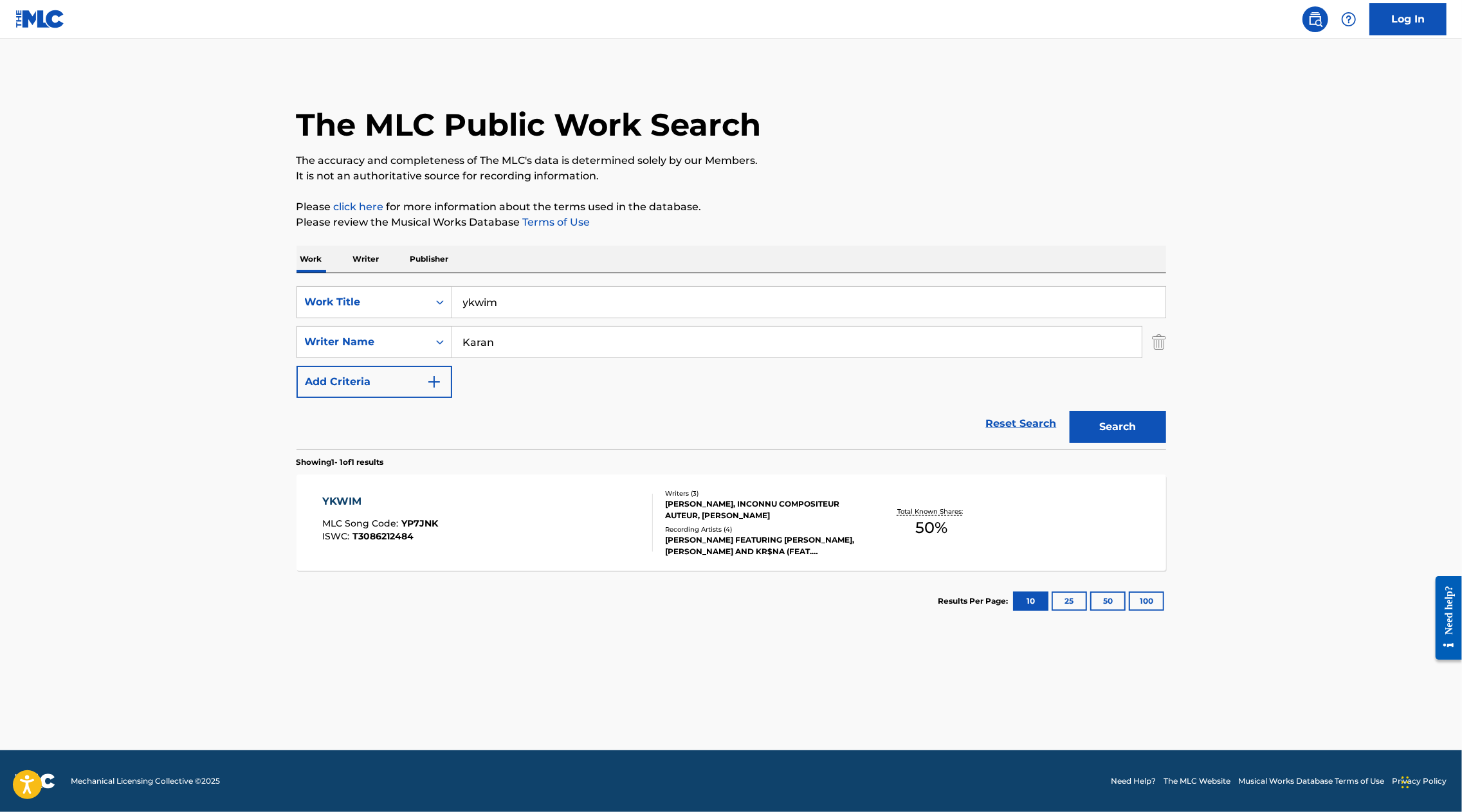
click at [341, 505] on div "YKWIM" at bounding box center [380, 501] width 115 height 15
click at [494, 339] on input "Karan" at bounding box center [797, 342] width 690 height 31
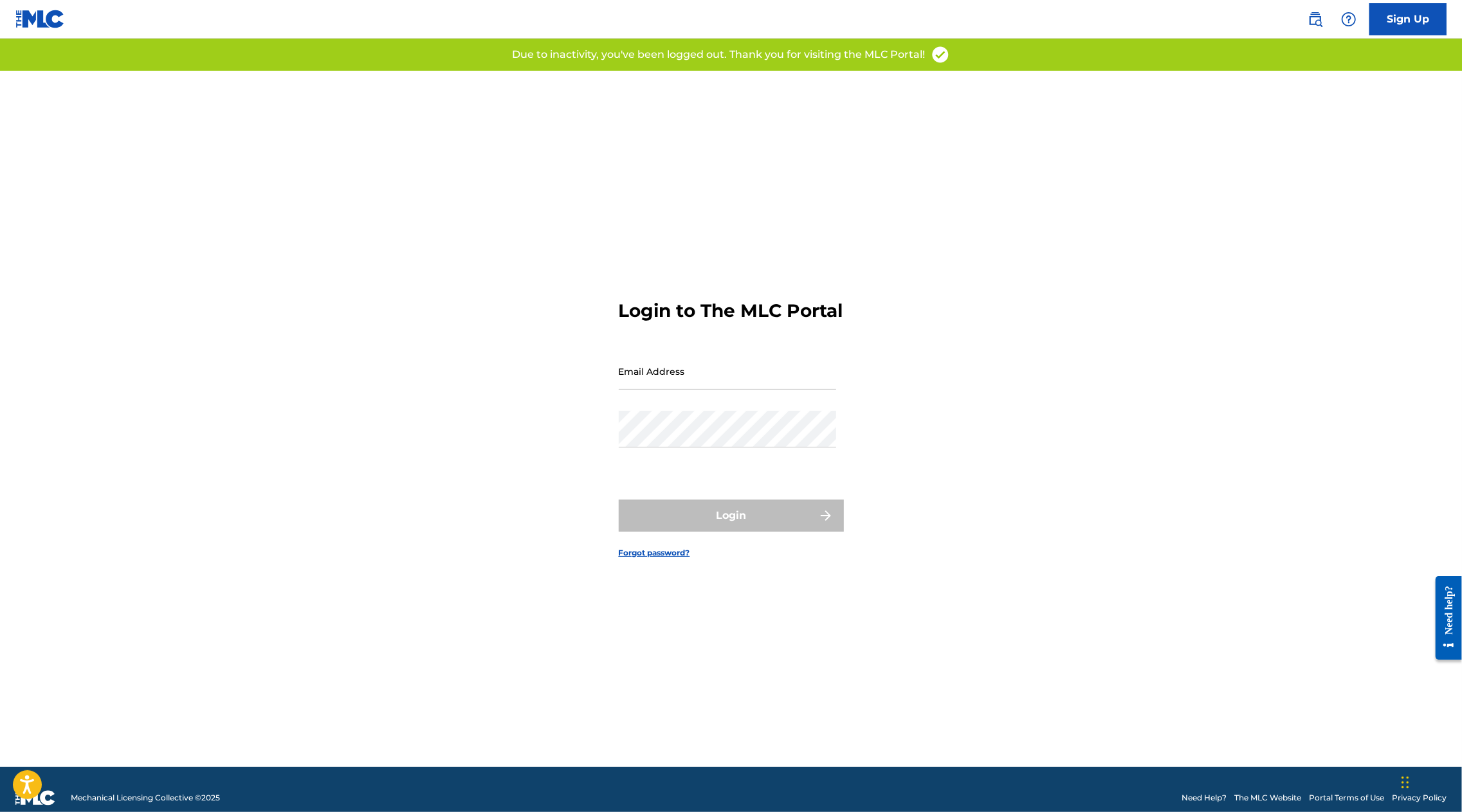
type input "dylan@empi.re"
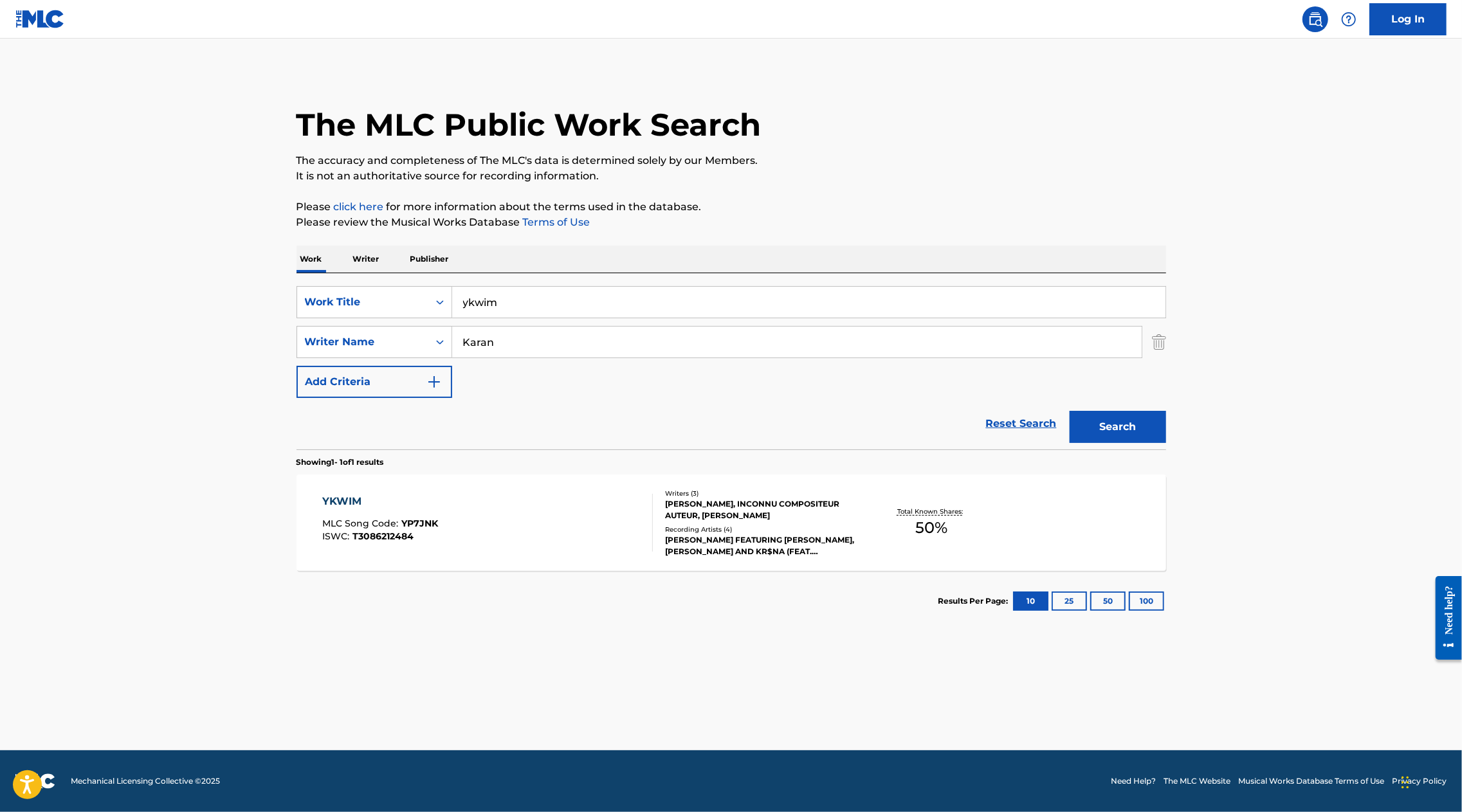
click at [518, 347] on input "Karan" at bounding box center [797, 342] width 690 height 31
click at [1070, 411] on button "Search" at bounding box center [1118, 427] width 97 height 32
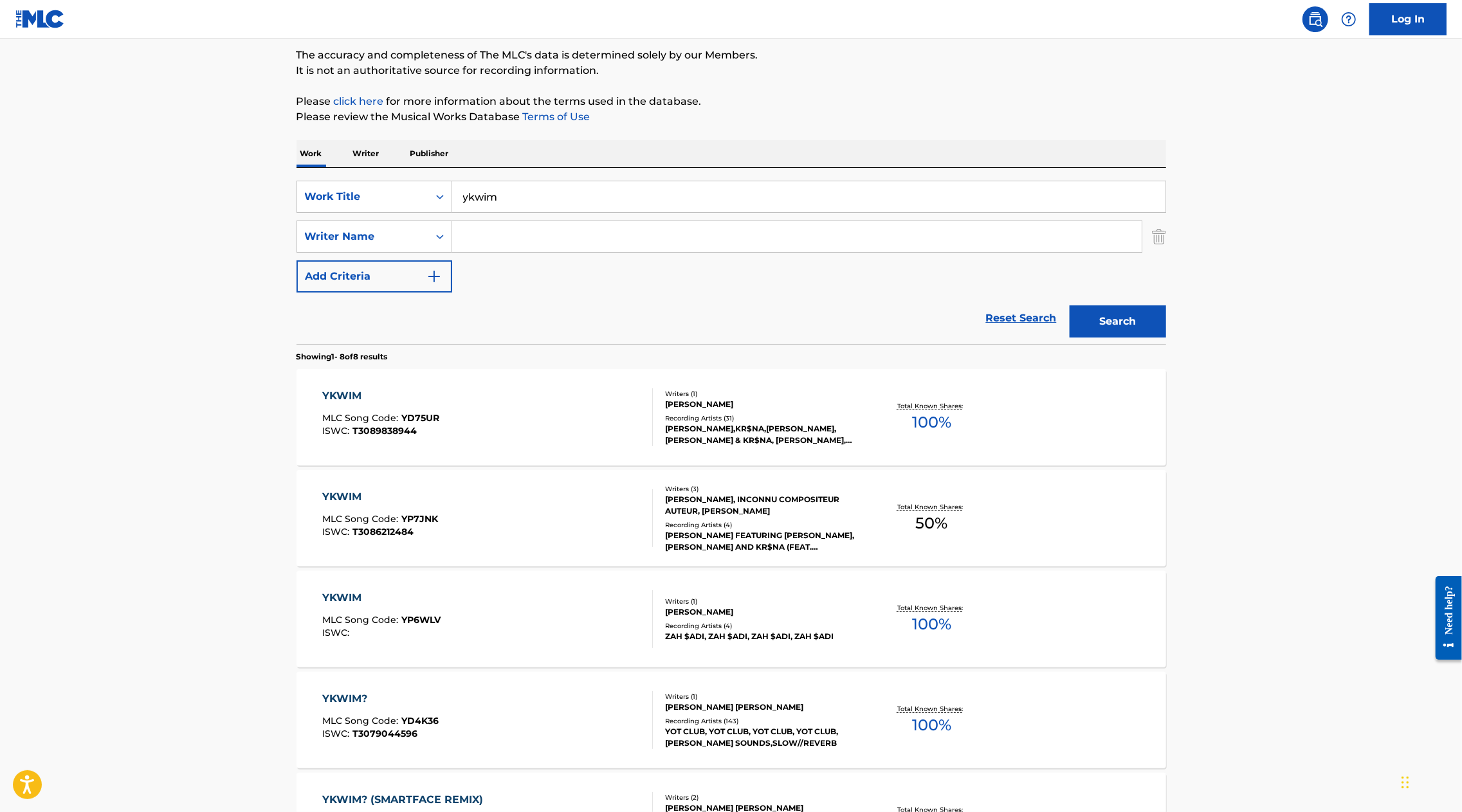
scroll to position [107, 0]
click at [341, 393] on div "YKWIM" at bounding box center [381, 395] width 117 height 15
click at [518, 243] on input "Search Form" at bounding box center [797, 235] width 690 height 31
type input "jaskaran"
click at [512, 198] on input "ykwim" at bounding box center [809, 195] width 714 height 31
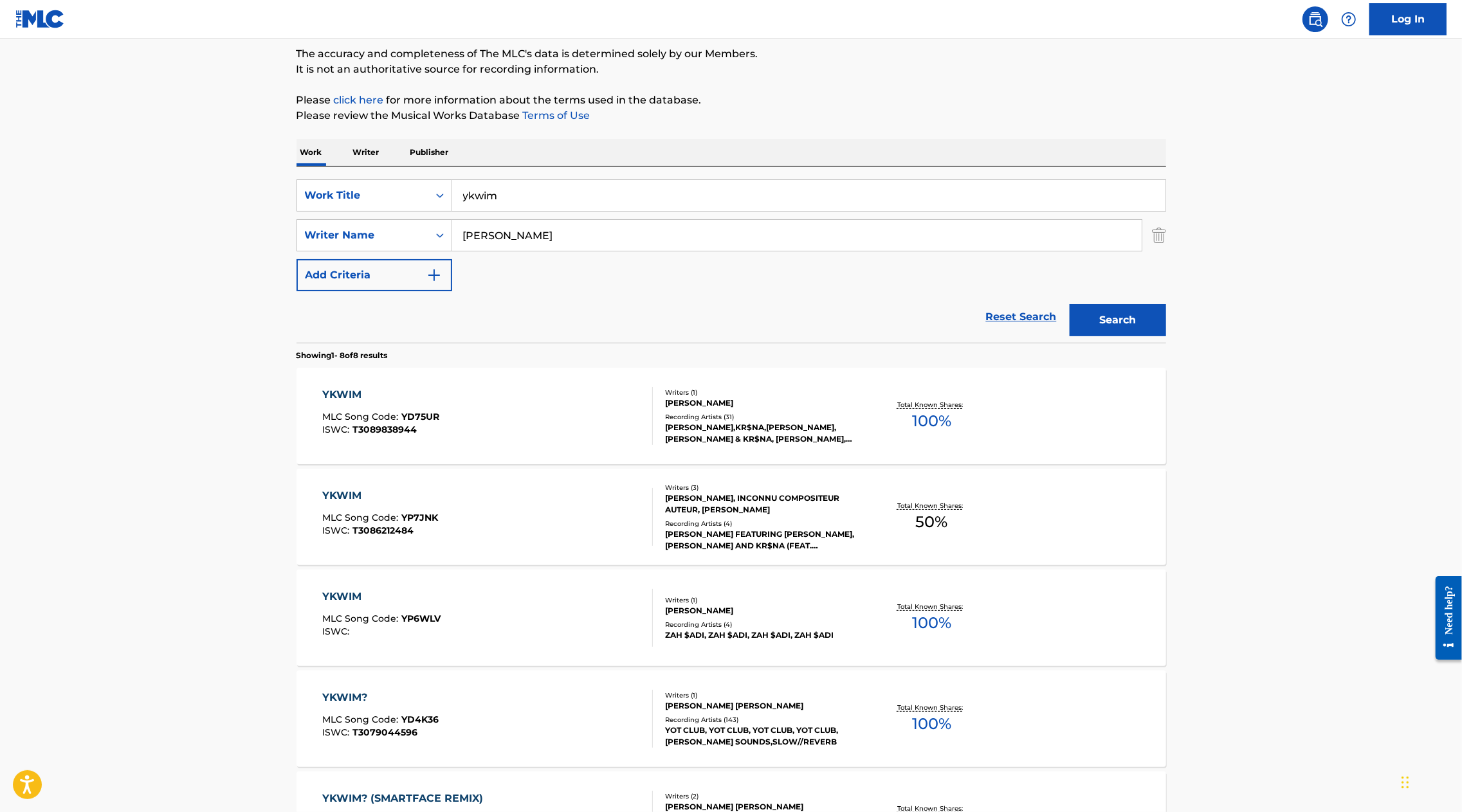
click at [512, 198] on input "ykwim" at bounding box center [809, 195] width 714 height 31
drag, startPoint x: 510, startPoint y: 194, endPoint x: 465, endPoint y: 194, distance: 45.0
click at [465, 194] on input "sahib ka hukam" at bounding box center [809, 195] width 714 height 31
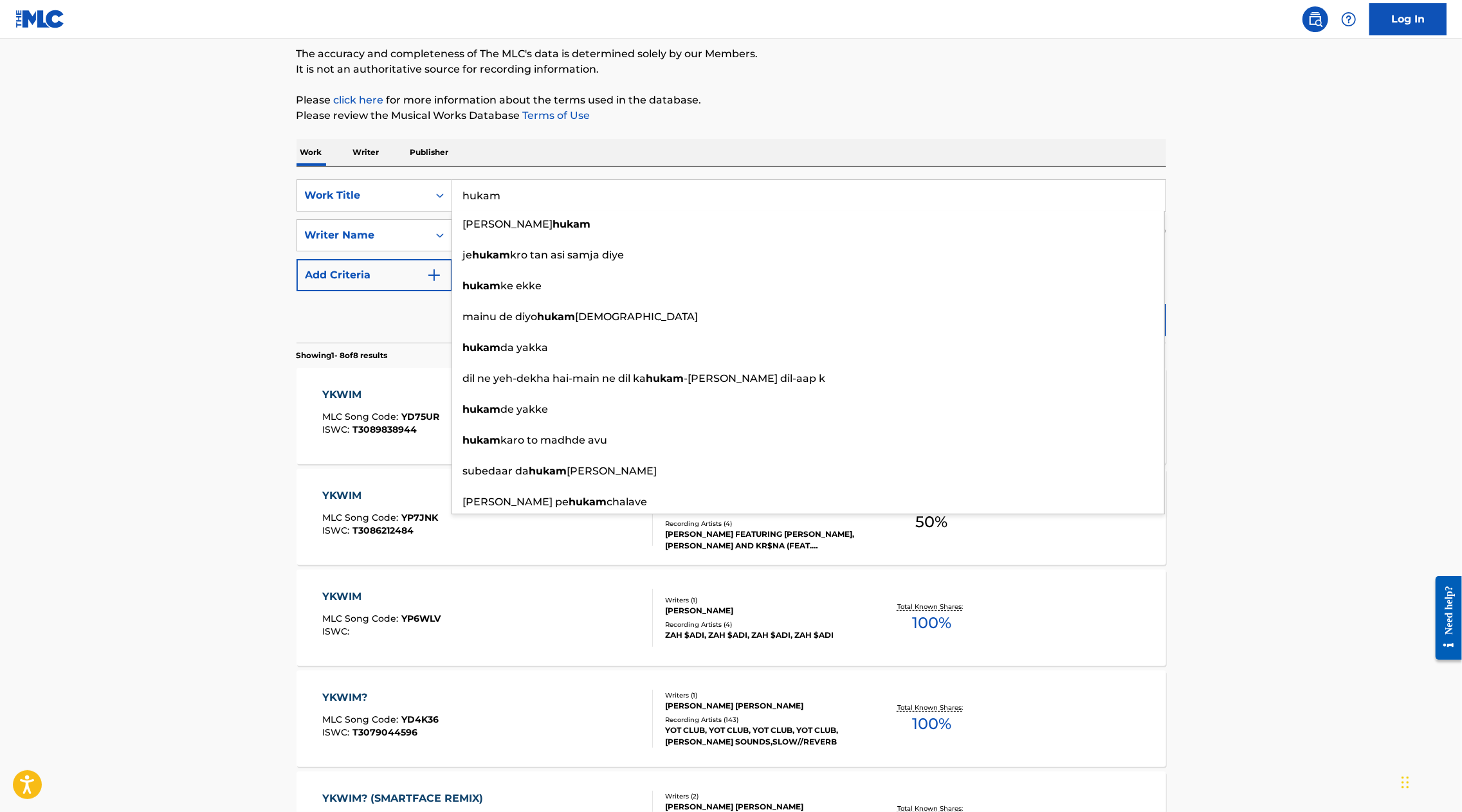
type input "hukam"
click at [1293, 275] on main "The MLC Public Work Search The accuracy and completeness of The MLC's data is d…" at bounding box center [731, 585] width 1462 height 1306
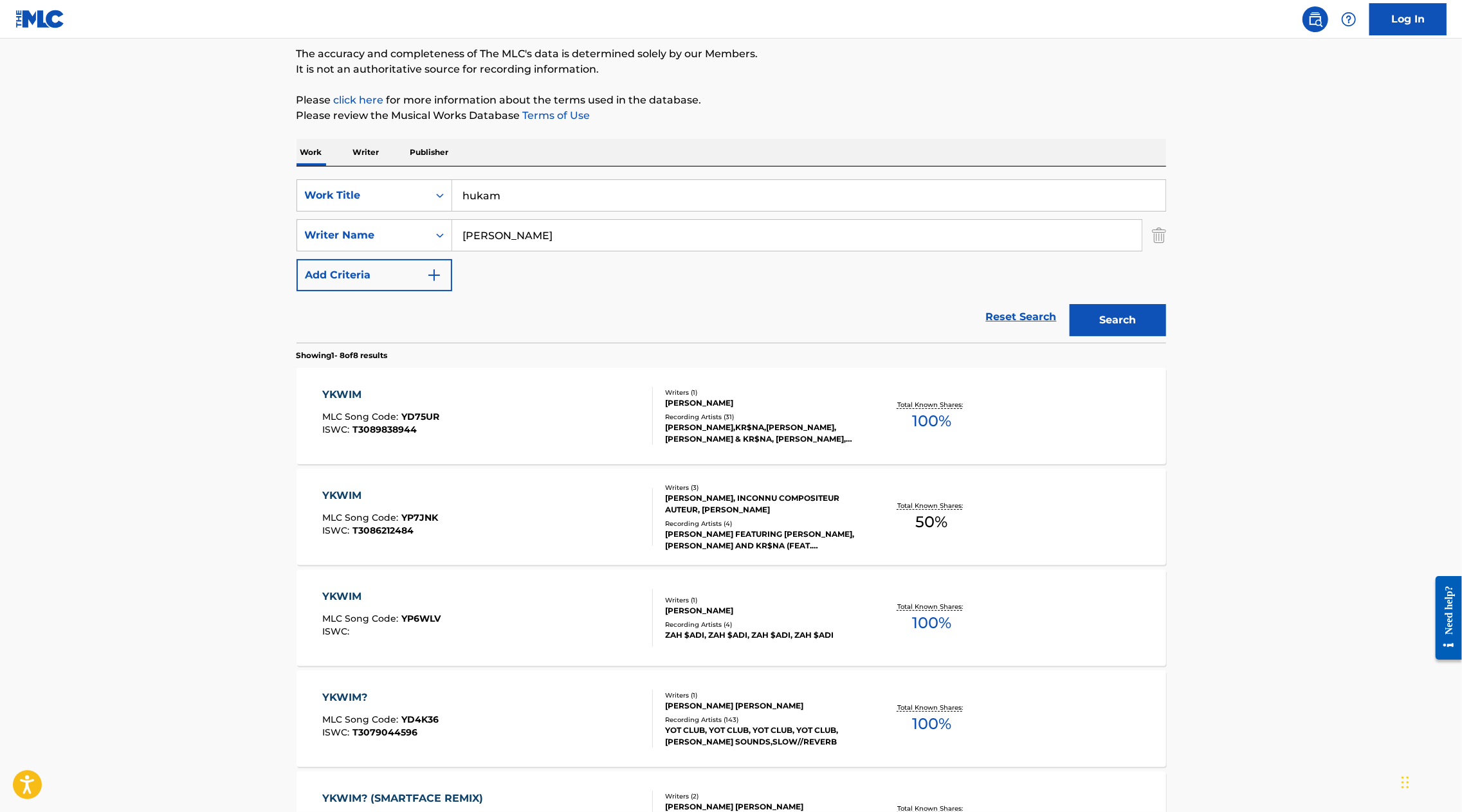
click at [1139, 308] on button "Search" at bounding box center [1118, 320] width 97 height 32
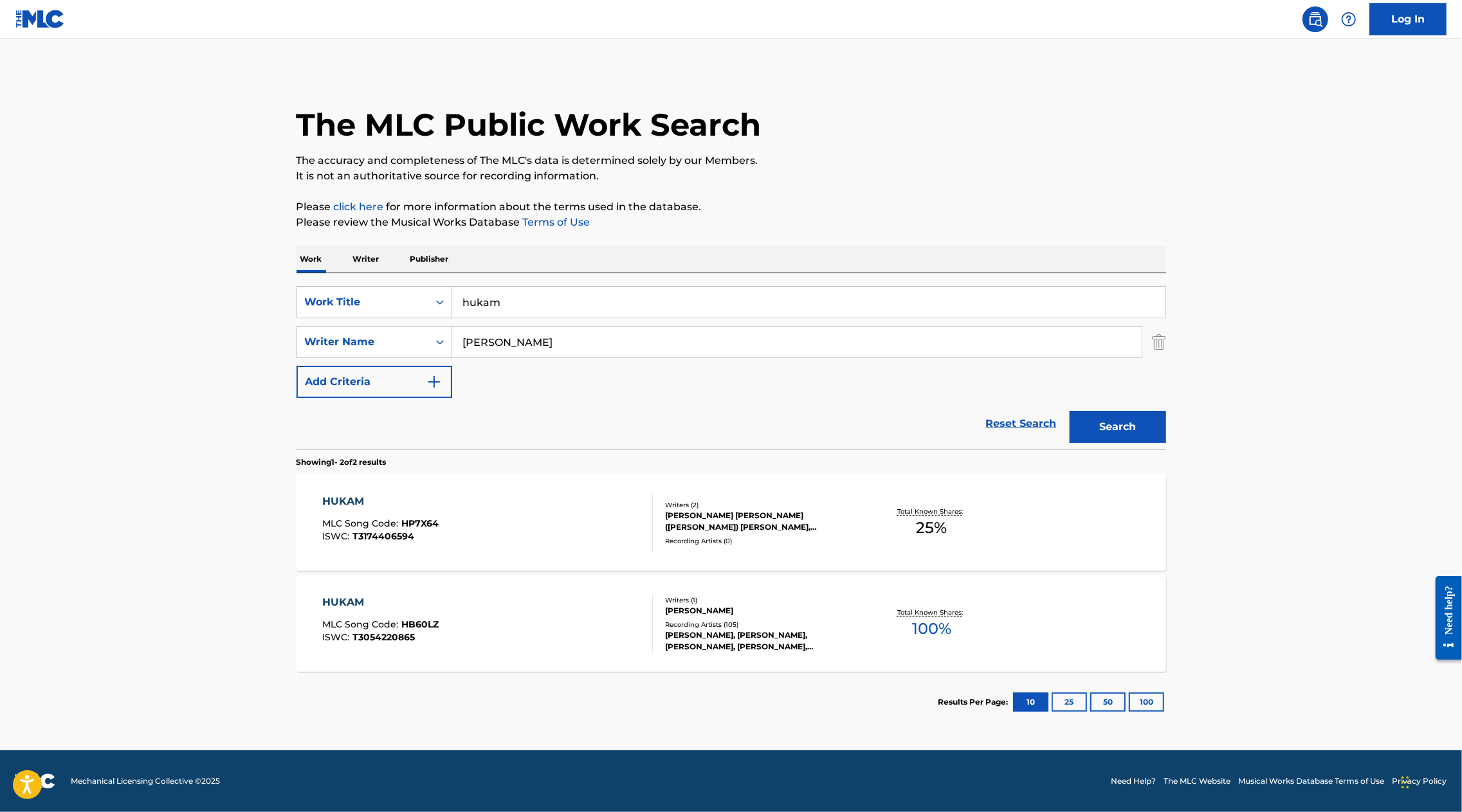
click at [345, 499] on div "HUKAM" at bounding box center [381, 501] width 116 height 15
click at [347, 608] on div "HUKAM" at bounding box center [381, 602] width 116 height 15
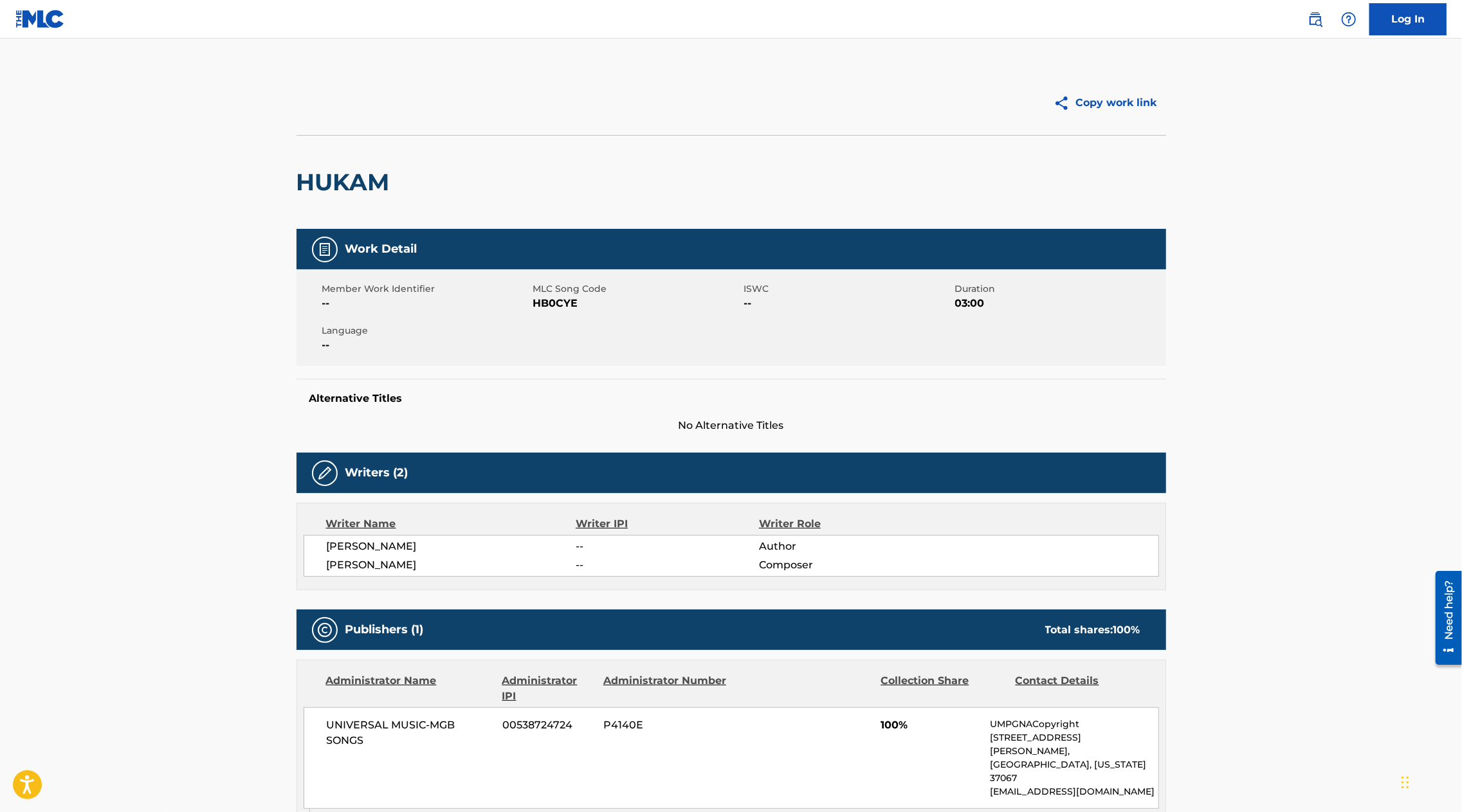
click at [564, 302] on span "HB0CYE" at bounding box center [637, 303] width 208 height 15
copy span "HB0CYE"
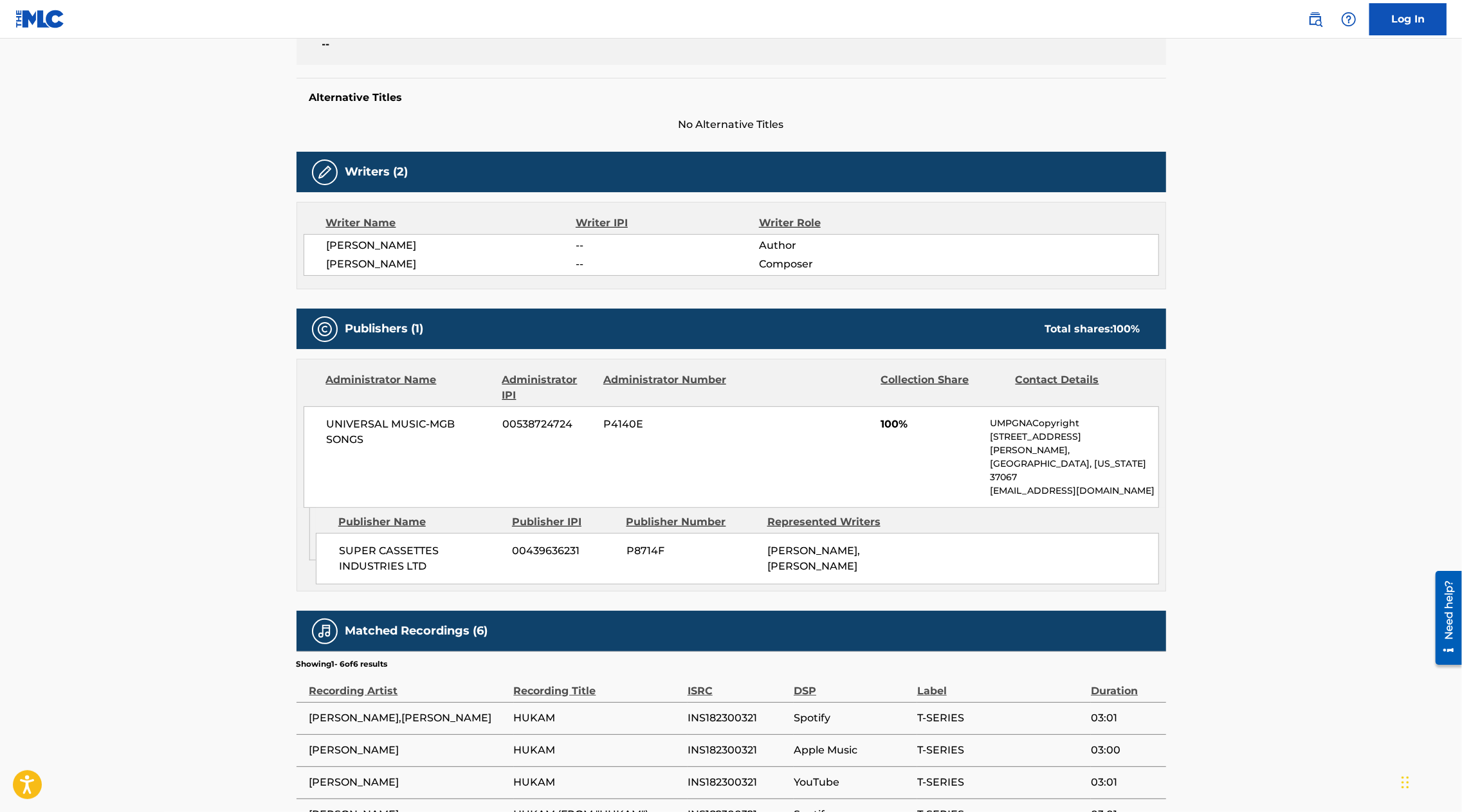
scroll to position [435, 0]
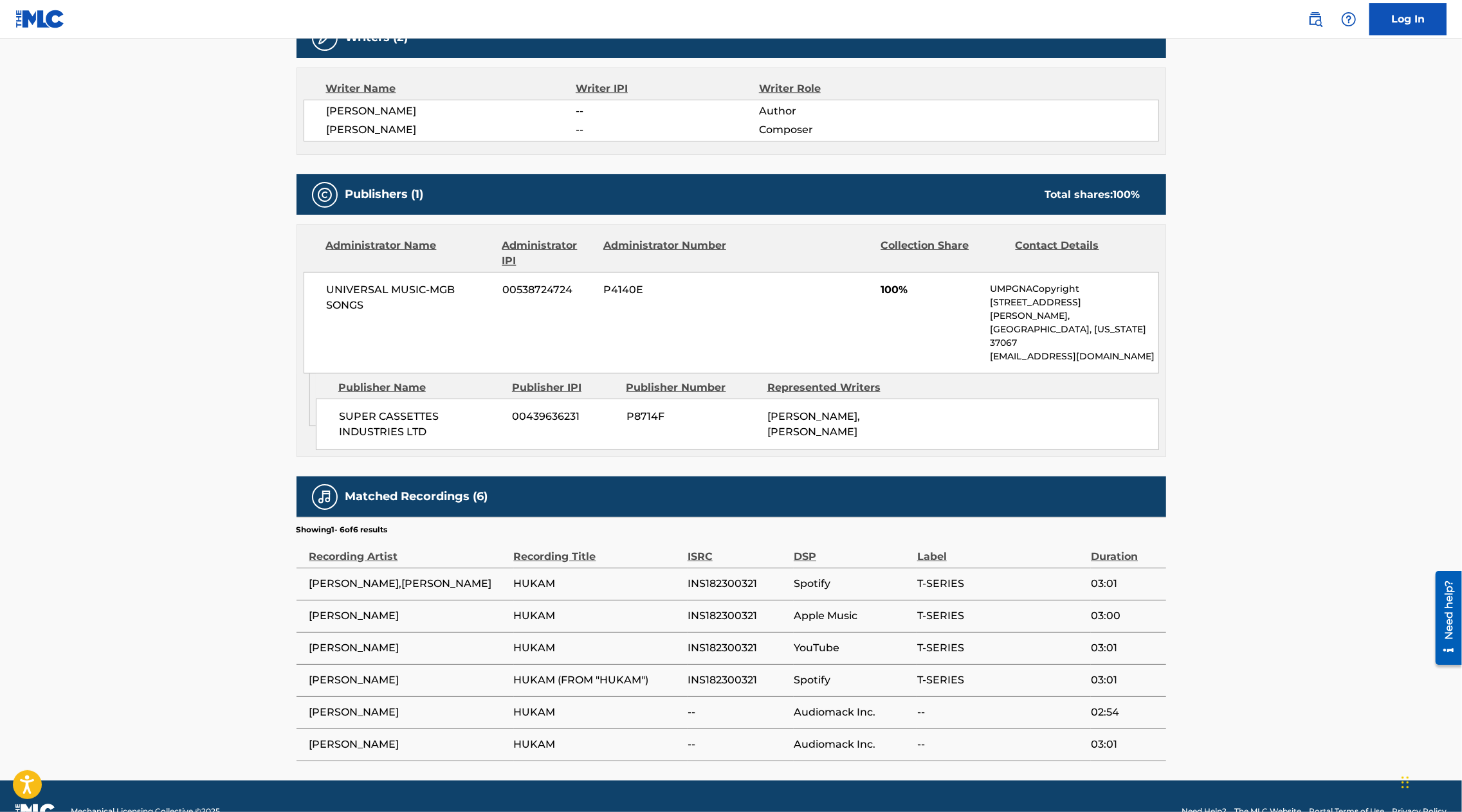
click at [260, 431] on main "Copy work link HUKAM Work Detail Member Work Identifier -- MLC Song Code HB0CYE…" at bounding box center [731, 192] width 1462 height 1178
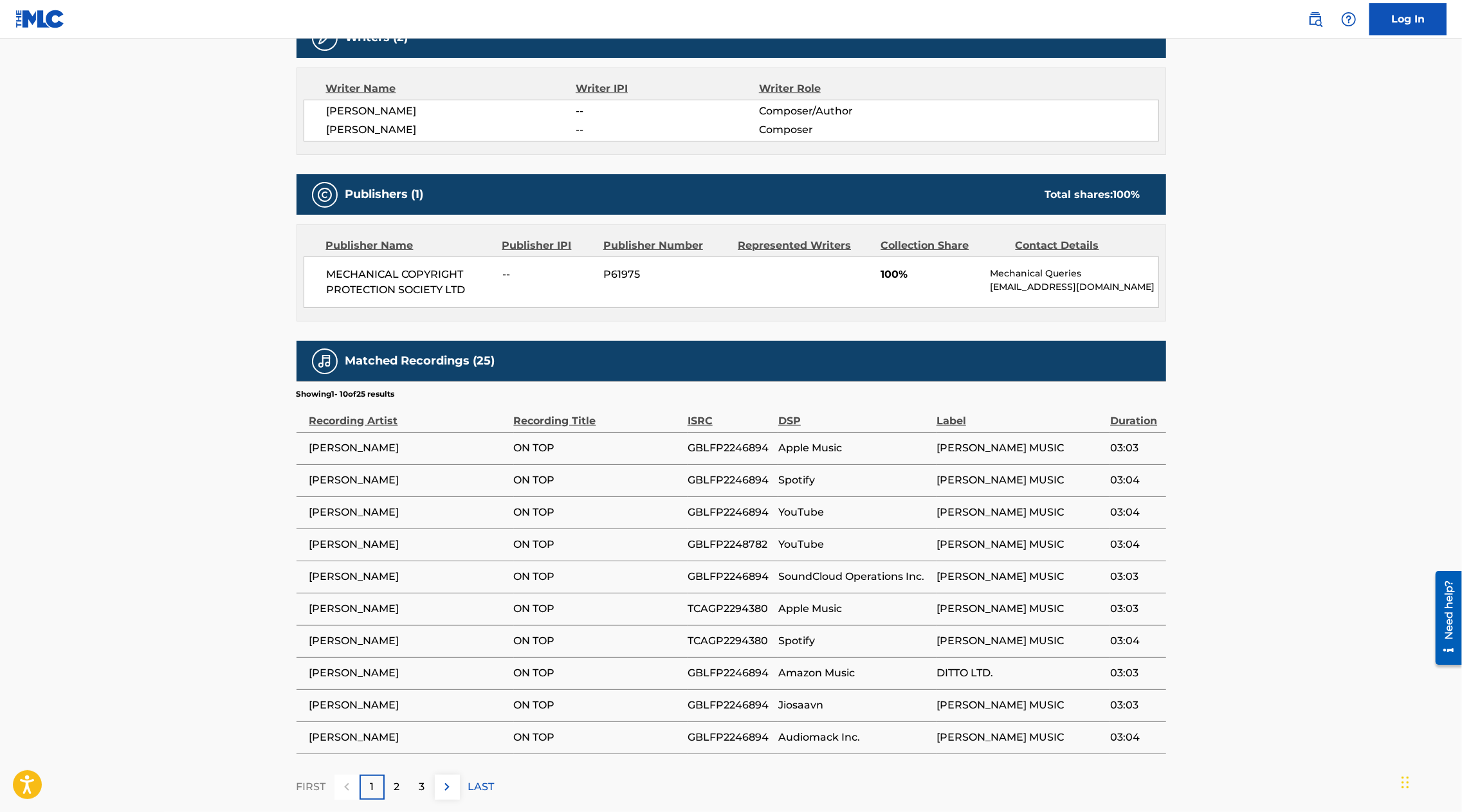
scroll to position [446, 0]
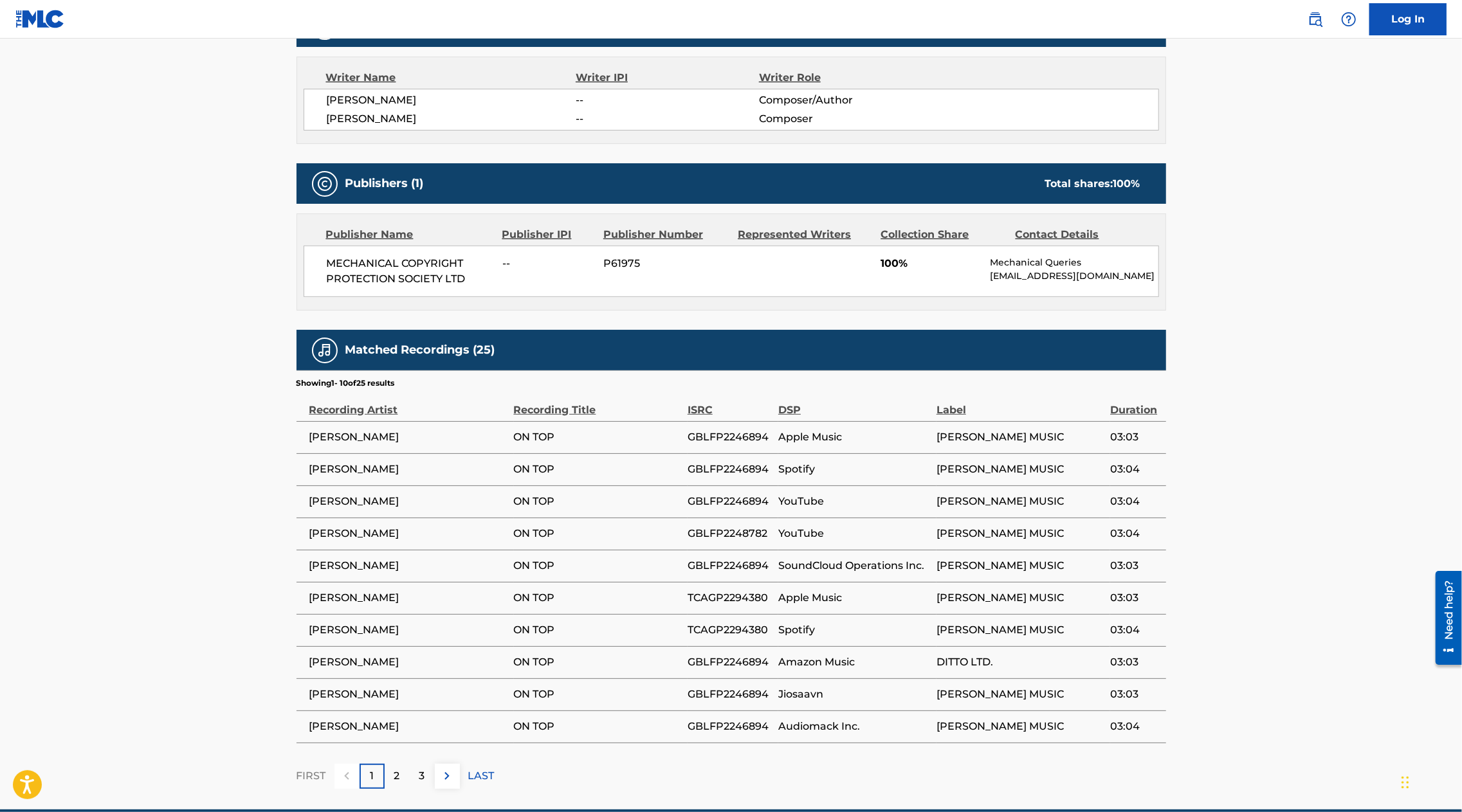
click at [622, 259] on span "P61975" at bounding box center [666, 264] width 125 height 15
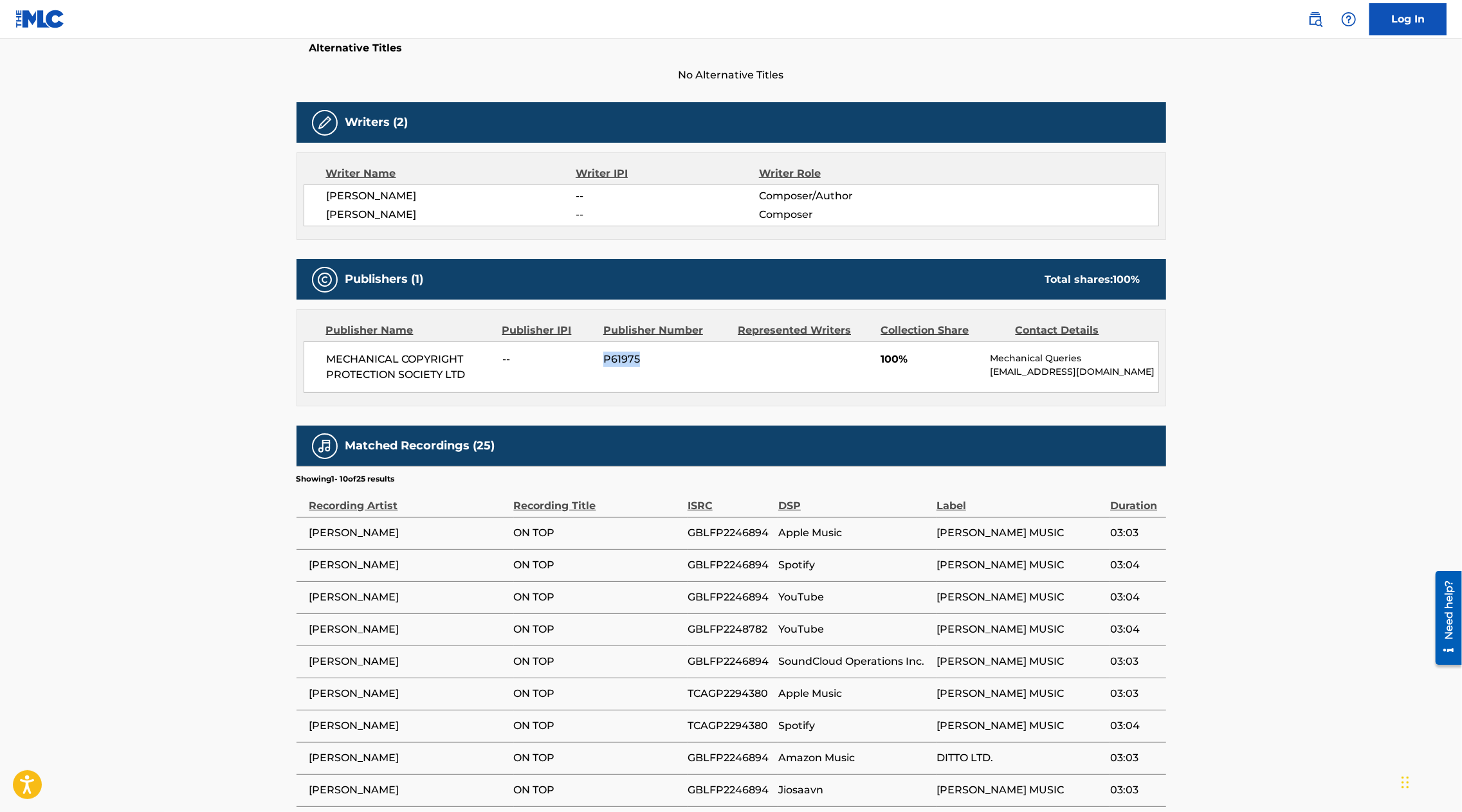
copy span "P61975"
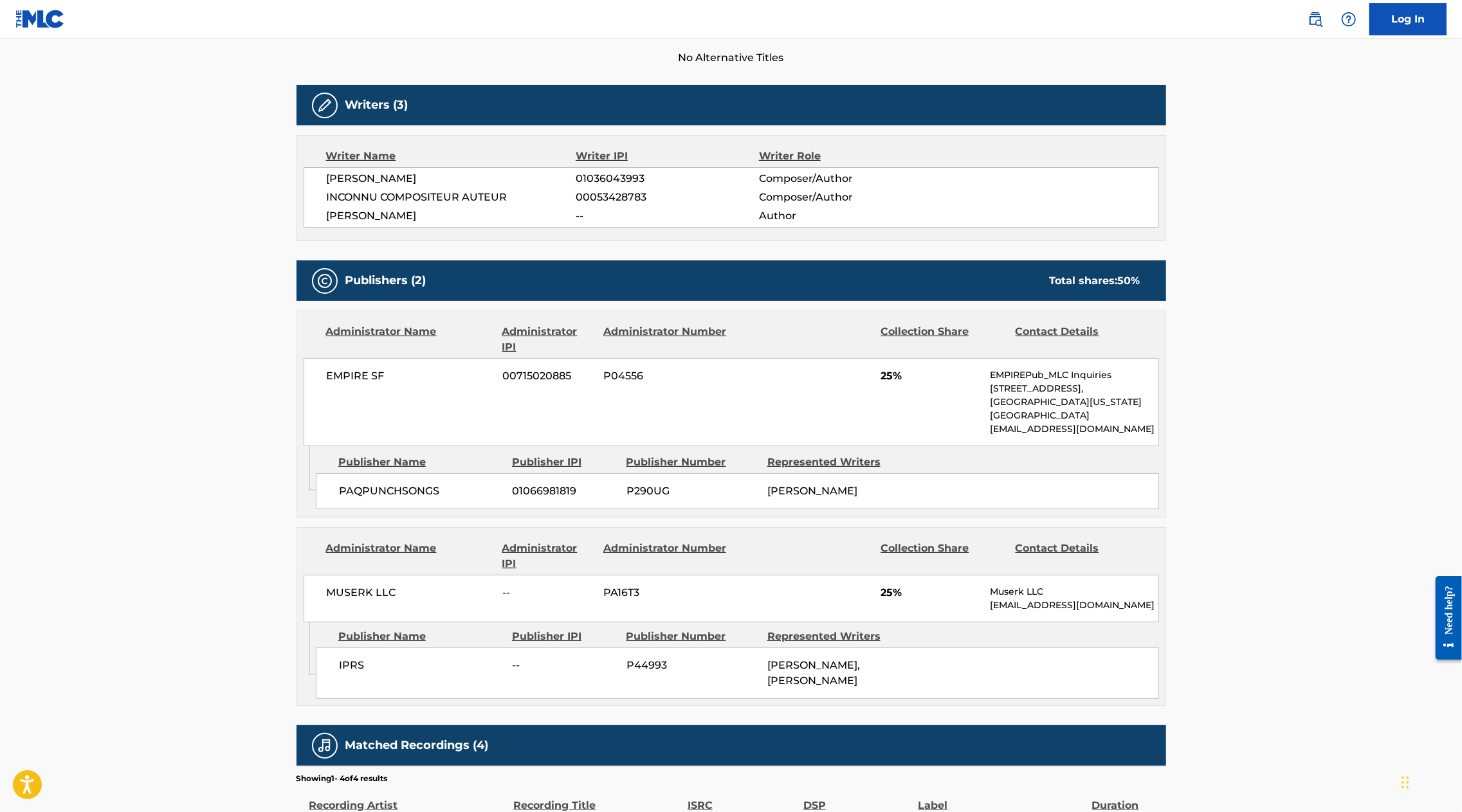
scroll to position [354, 0]
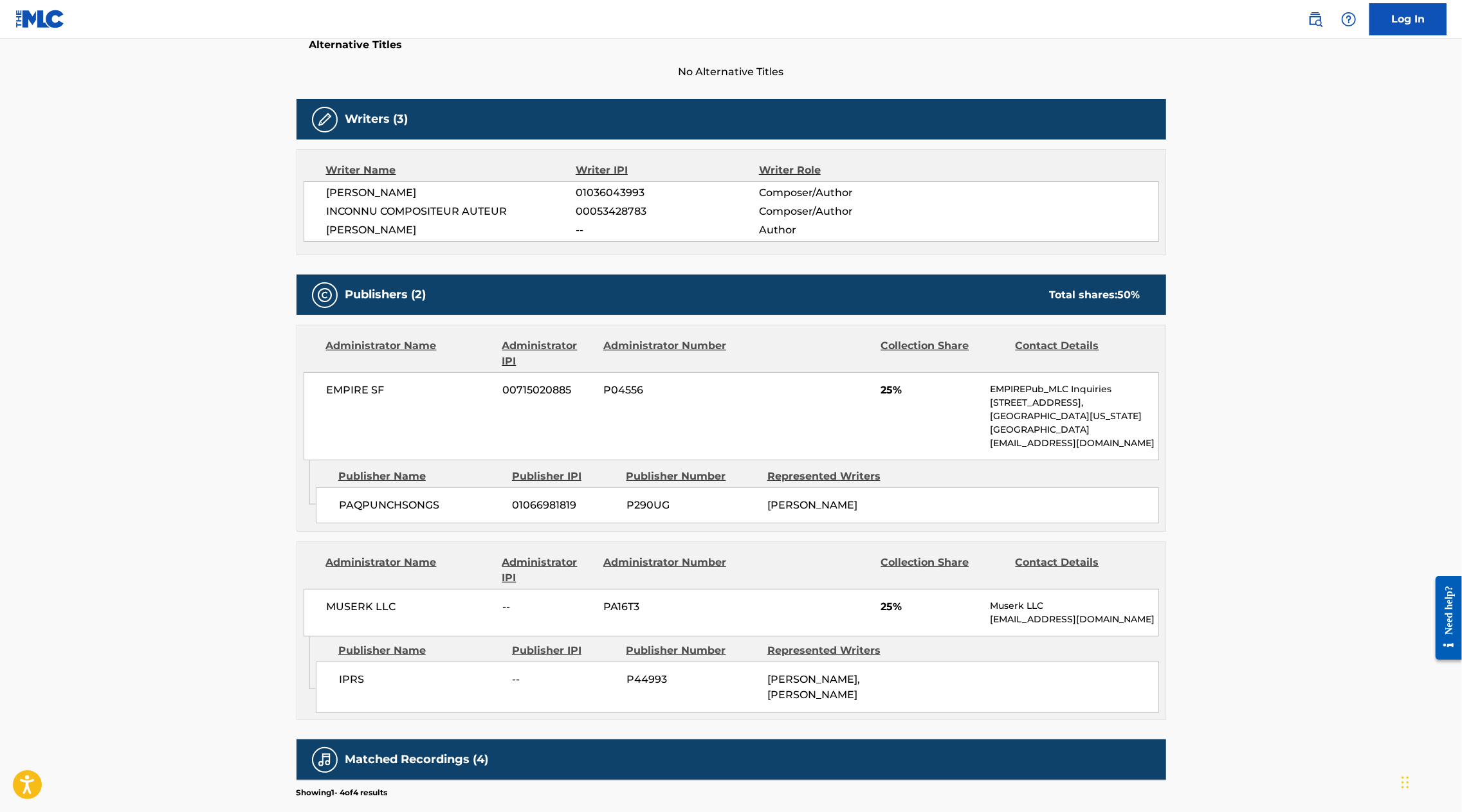
click at [1309, 435] on main "Copy work link YKWIM Work Detail Member Work Identifier -- MLC Song Code YP7JNK…" at bounding box center [731, 332] width 1462 height 1295
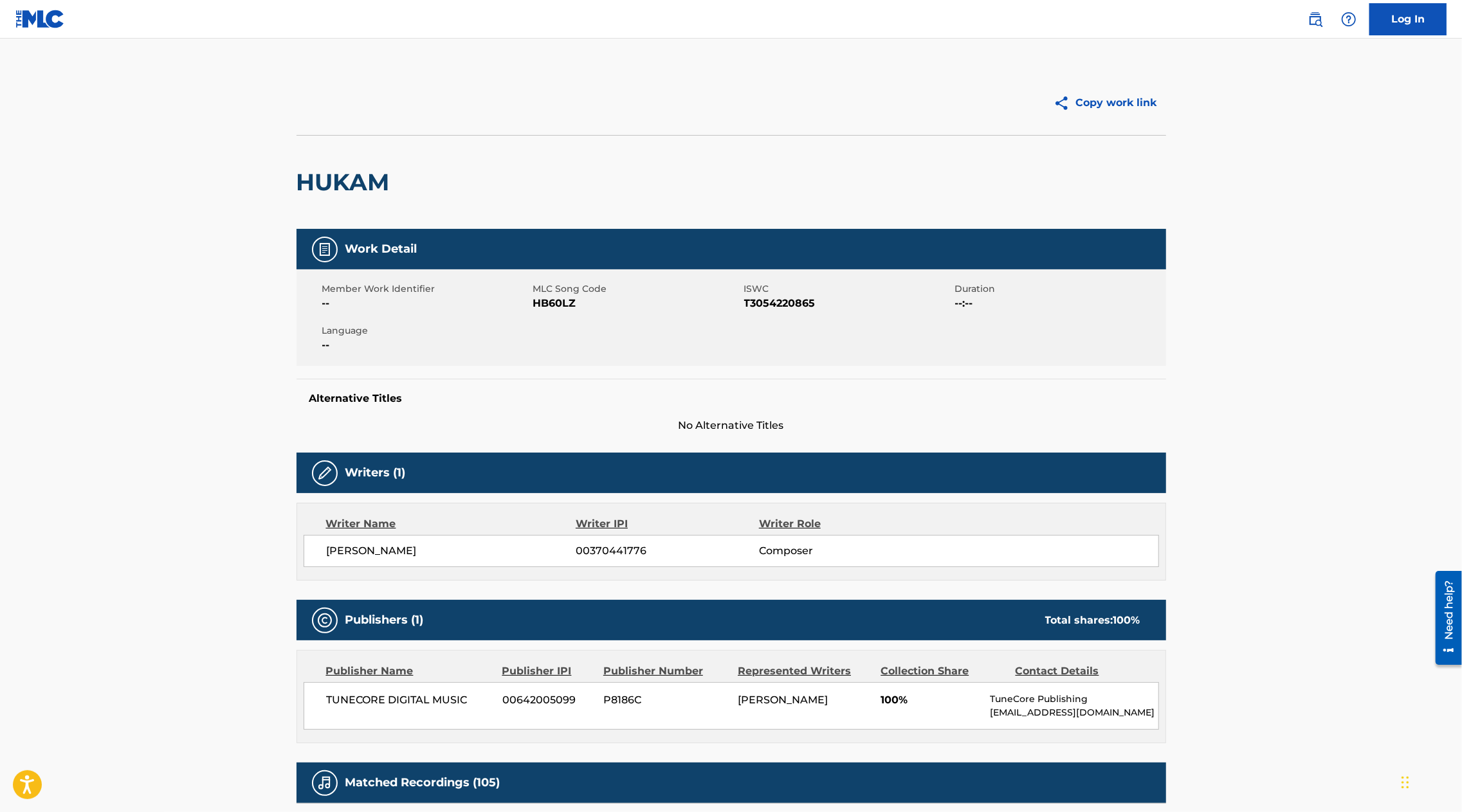
click at [151, 322] on main "Copy work link HUKAM Work Detail Member Work Identifier -- MLC Song Code HB60LZ…" at bounding box center [731, 640] width 1462 height 1204
click at [186, 291] on main "Copy work link HUKAM Work Detail Member Work Identifier -- MLC Song Code HB60LZ…" at bounding box center [731, 640] width 1462 height 1204
click at [203, 97] on main "Copy work link HUKAM Work Detail Member Work Identifier -- MLC Song Code HB60LZ…" at bounding box center [731, 640] width 1462 height 1204
